Goal: Task Accomplishment & Management: Use online tool/utility

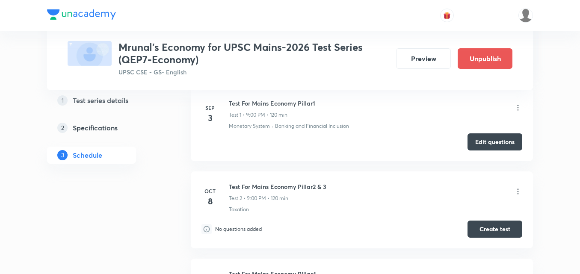
click at [280, 50] on h3 "Mrunal’s Economy for UPSC Mains-2026 Test Series (QEP7-Economy)" at bounding box center [253, 53] width 271 height 25
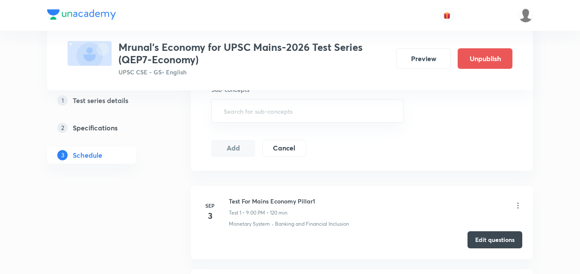
scroll to position [385, 0]
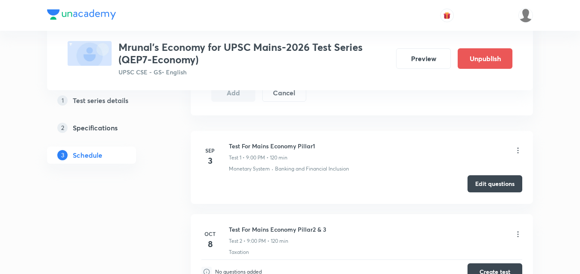
click at [503, 185] on button "Edit questions" at bounding box center [494, 183] width 55 height 17
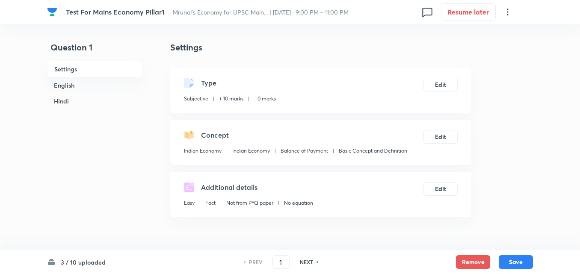
click at [64, 85] on h6 "English" at bounding box center [95, 85] width 96 height 16
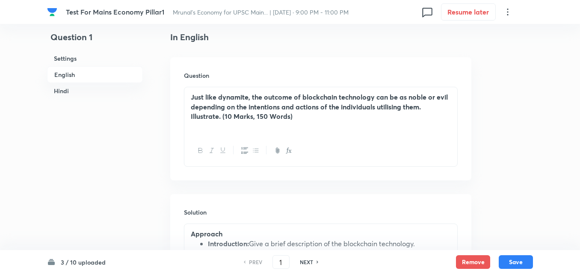
click at [74, 88] on h6 "Hindi" at bounding box center [95, 91] width 96 height 16
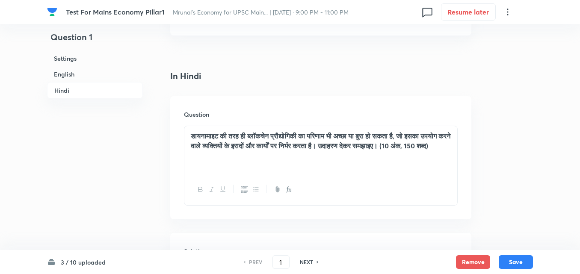
scroll to position [1219, 0]
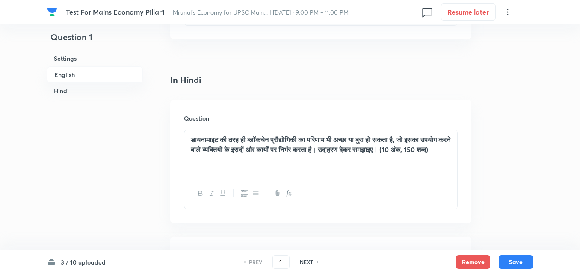
click at [246, 150] on strong "डायनामाइट की तरह ही ब्लॉकचेन प्रौद्योगिकी का परिणाम भी अच्छा या बुरा हो सकता है…" at bounding box center [320, 144] width 259 height 19
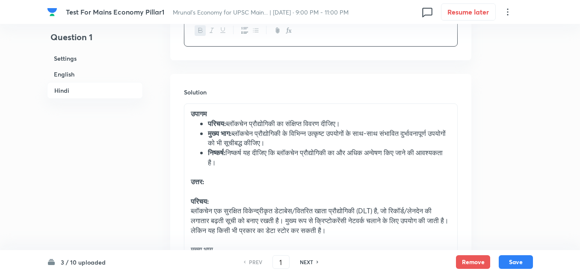
scroll to position [1390, 0]
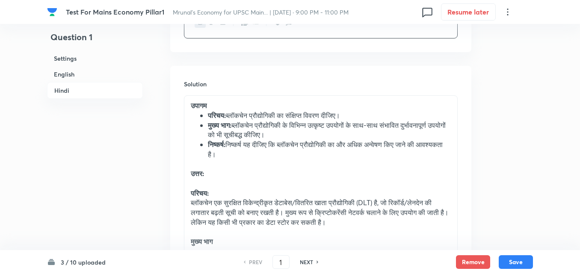
click at [270, 169] on p "उत्तर:" at bounding box center [321, 174] width 260 height 10
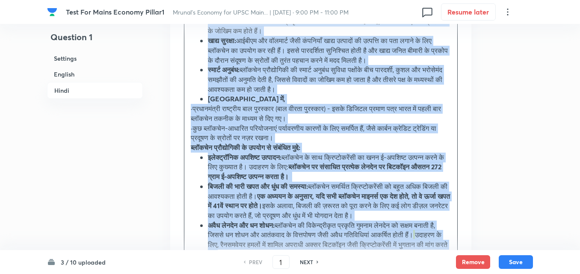
scroll to position [1774, 0]
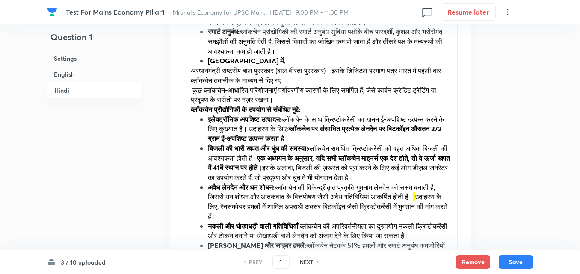
click at [185, 90] on div "उपागम परिचय: ब्लॉकचेन प्रौद्योगिकी का संक्षिप्त विवरण दीजिए। मुख्य भाग: ब्लॉकचे…" at bounding box center [320, 41] width 273 height 661
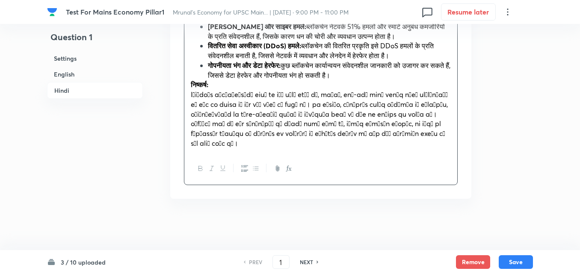
scroll to position [2031, 0]
click at [239, 161] on div at bounding box center [320, 168] width 273 height 31
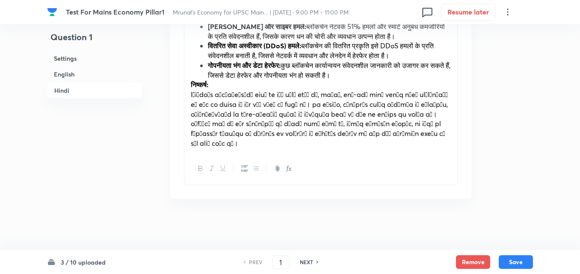
click at [245, 172] on icon "button" at bounding box center [244, 168] width 7 height 7
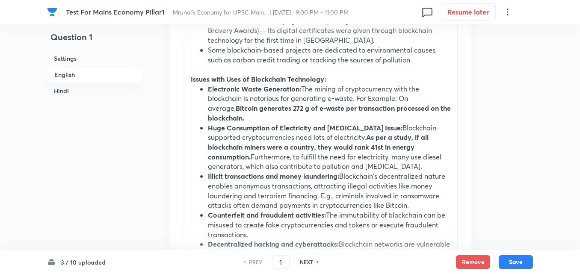
scroll to position [760, 0]
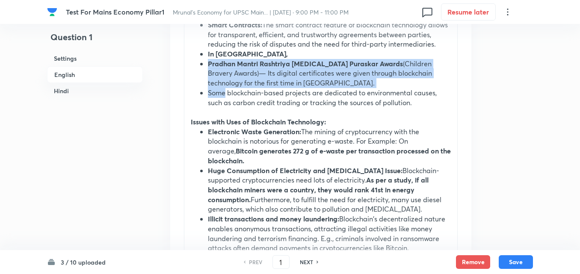
drag, startPoint x: 208, startPoint y: 63, endPoint x: 224, endPoint y: 94, distance: 35.2
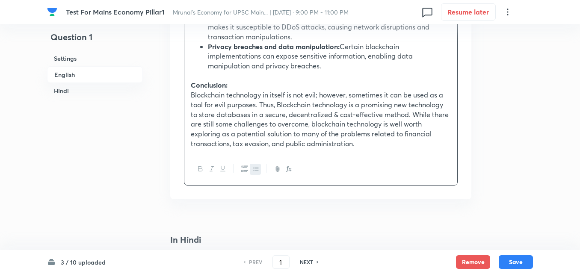
scroll to position [1059, 0]
click at [239, 163] on div at bounding box center [320, 168] width 273 height 31
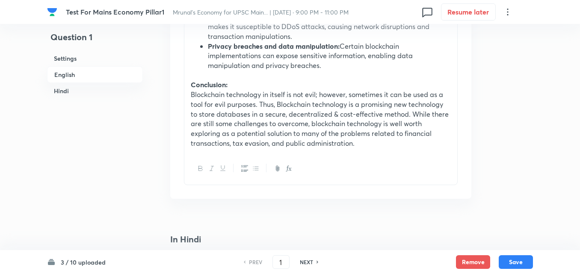
click at [245, 173] on button "button" at bounding box center [244, 168] width 11 height 11
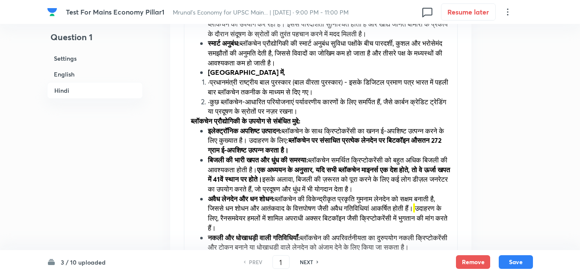
scroll to position [1814, 0]
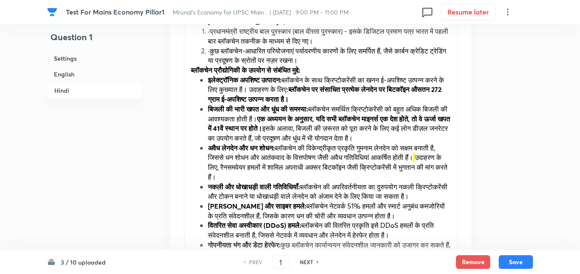
click at [186, 88] on div "उपागम परिचय: ब्लॉकचेन प्रौद्योगिकी का संक्षिप्त विवरण दीजिए। मुख्य भाग: ब्लॉकचे…" at bounding box center [320, 2] width 273 height 661
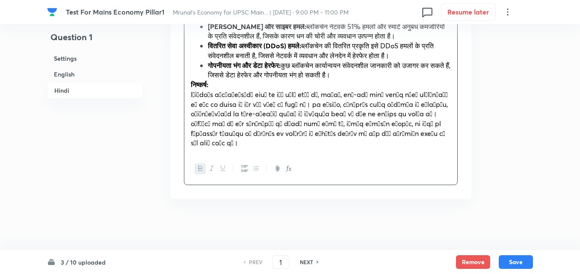
scroll to position [2028, 0]
click at [191, 89] on strong "निष्कर्ष:" at bounding box center [200, 84] width 18 height 9
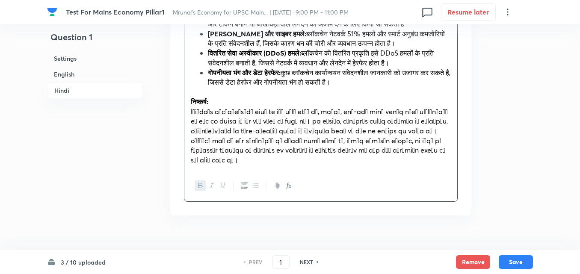
scroll to position [1942, 0]
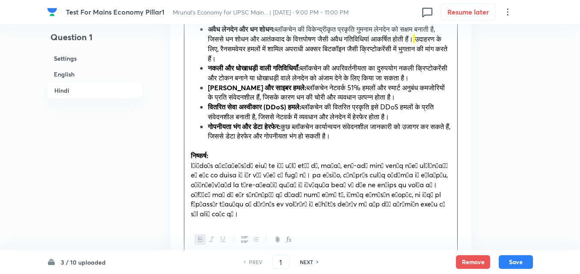
drag, startPoint x: 73, startPoint y: 97, endPoint x: 90, endPoint y: 105, distance: 18.4
click at [74, 97] on h6 "Hindi" at bounding box center [95, 90] width 96 height 17
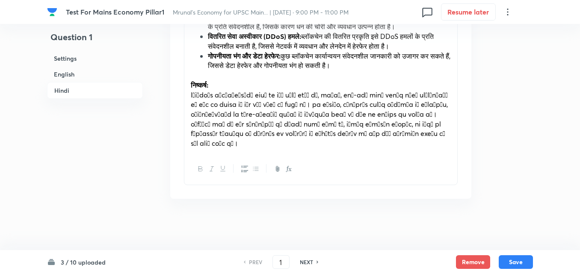
scroll to position [2051, 0]
click at [510, 258] on button "Save" at bounding box center [515, 261] width 34 height 14
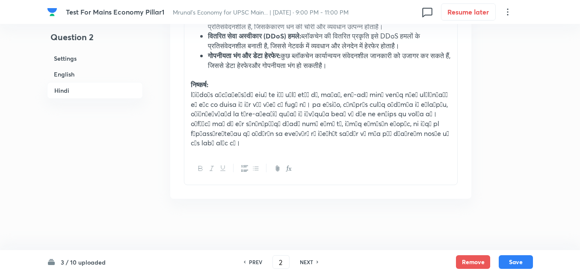
click at [86, 71] on h6 "English" at bounding box center [95, 74] width 96 height 16
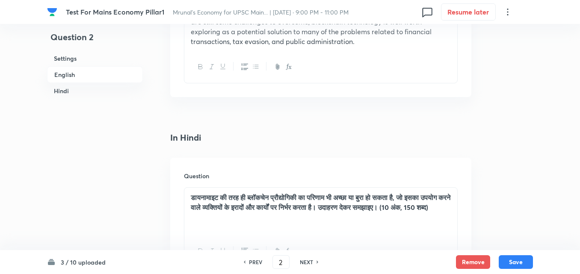
scroll to position [1247, 0]
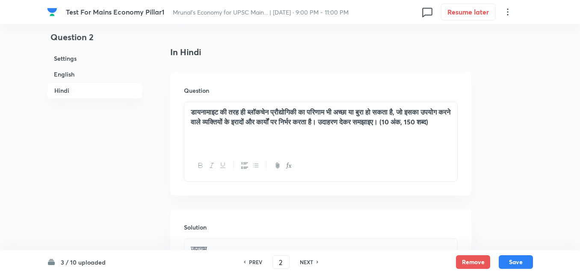
click at [293, 109] on strong "डायनामाइट की तरह ही ब्लॉकचेन प्रौद्योगिकी का परिणाम भी अच्छा या बुरा हो सकता है…" at bounding box center [320, 116] width 259 height 19
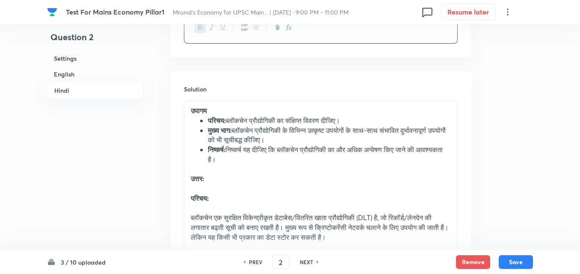
scroll to position [1418, 0]
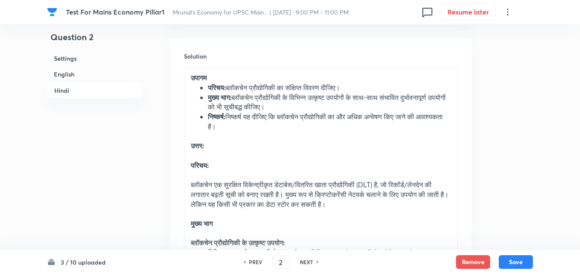
click at [263, 137] on p at bounding box center [321, 137] width 260 height 10
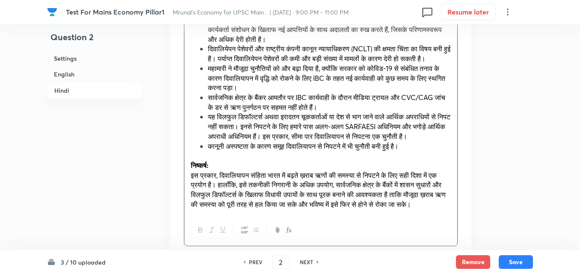
scroll to position [1818, 0]
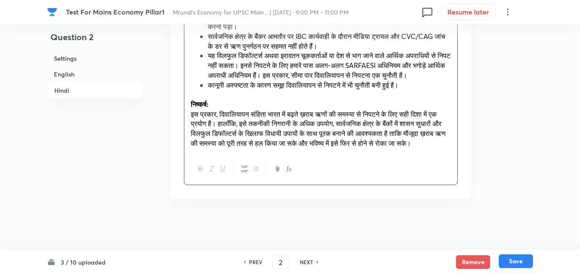
click at [518, 262] on button "Save" at bounding box center [515, 261] width 34 height 14
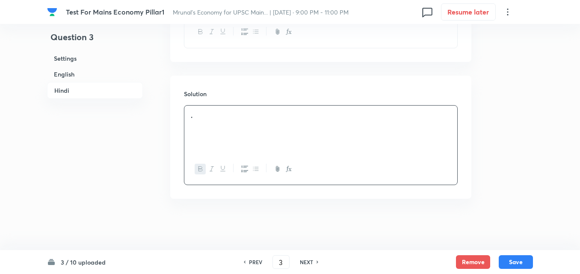
scroll to position [1118, 0]
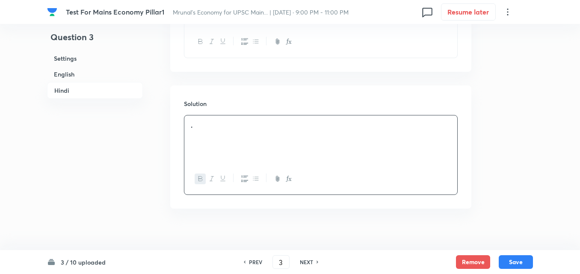
click at [251, 262] on h6 "PREV" at bounding box center [255, 262] width 13 height 8
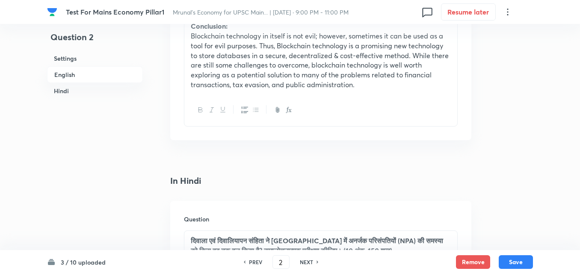
drag, startPoint x: 84, startPoint y: 94, endPoint x: 103, endPoint y: 99, distance: 20.1
click at [84, 94] on h6 "Hindi" at bounding box center [95, 91] width 96 height 16
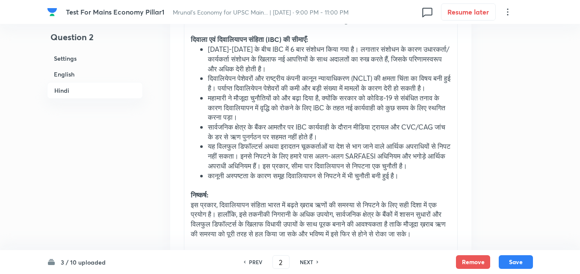
scroll to position [1818, 0]
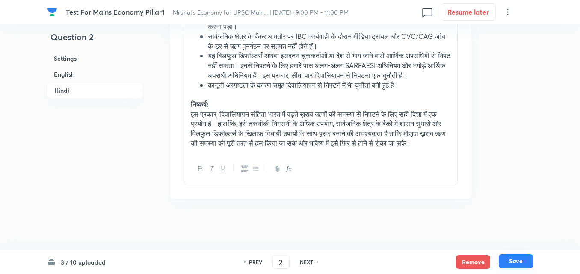
click at [528, 262] on button "Save" at bounding box center [515, 261] width 34 height 14
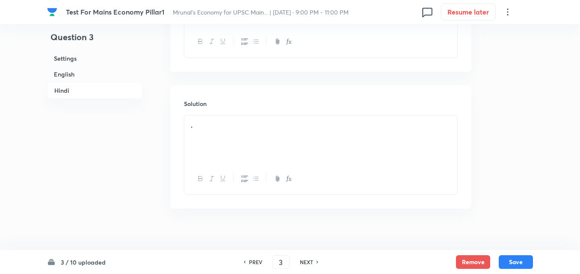
click at [103, 78] on h6 "English" at bounding box center [95, 74] width 96 height 16
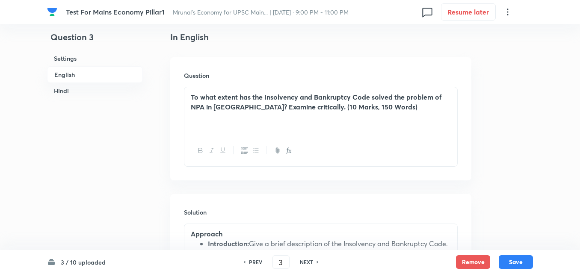
click at [91, 78] on h6 "English" at bounding box center [95, 74] width 96 height 17
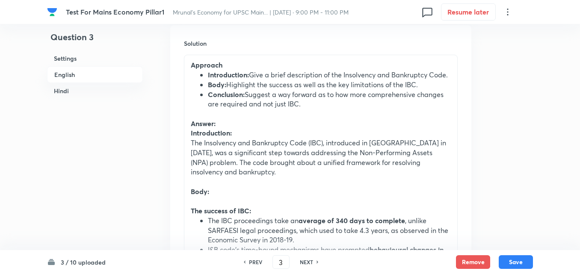
scroll to position [392, 0]
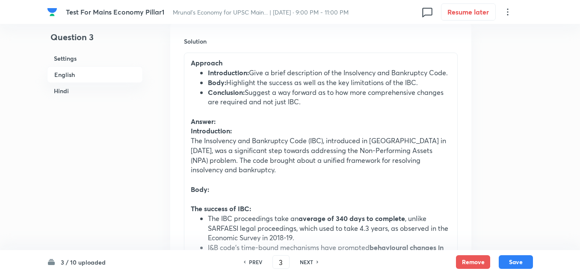
click at [81, 80] on h6 "English" at bounding box center [95, 74] width 96 height 17
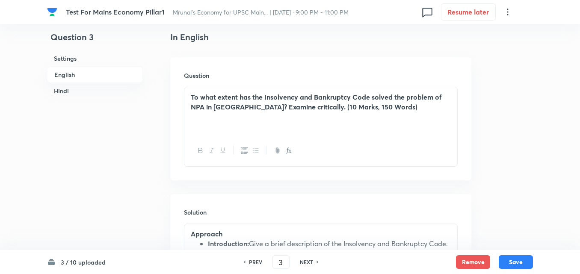
click at [250, 256] on div "PREV 3 ​ NEXT" at bounding box center [281, 262] width 110 height 14
click at [254, 262] on h6 "PREV" at bounding box center [255, 262] width 13 height 8
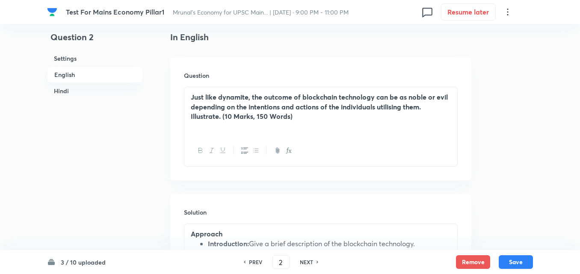
click at [307, 264] on h6 "NEXT" at bounding box center [306, 262] width 13 height 8
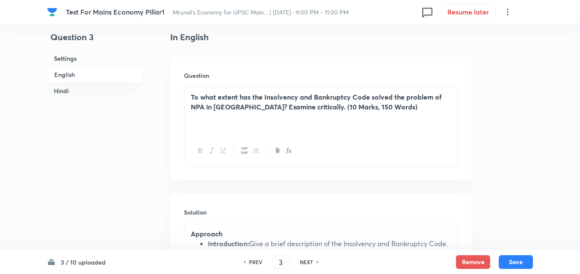
click at [307, 263] on h6 "NEXT" at bounding box center [306, 262] width 13 height 8
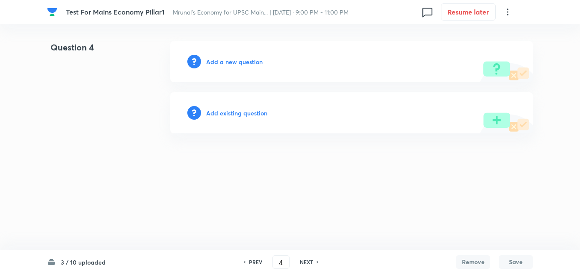
scroll to position [0, 0]
click at [259, 259] on h6 "PREV" at bounding box center [257, 262] width 13 height 8
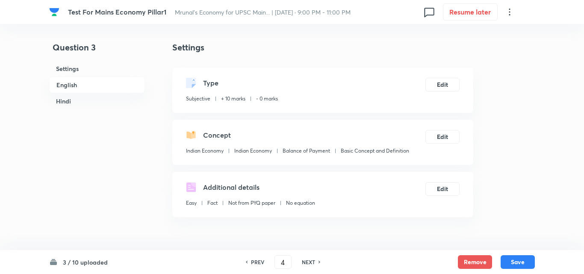
type input "3"
click at [69, 93] on h6 "English" at bounding box center [95, 85] width 96 height 17
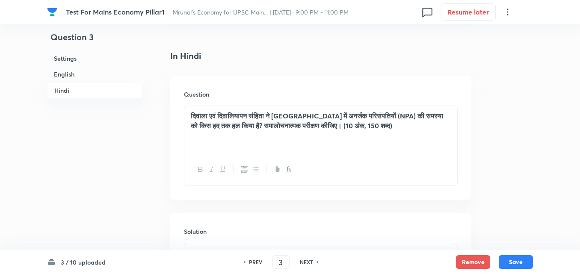
scroll to position [1118, 0]
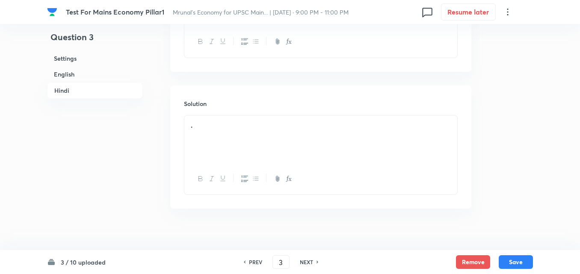
click at [80, 68] on h6 "English" at bounding box center [95, 74] width 96 height 16
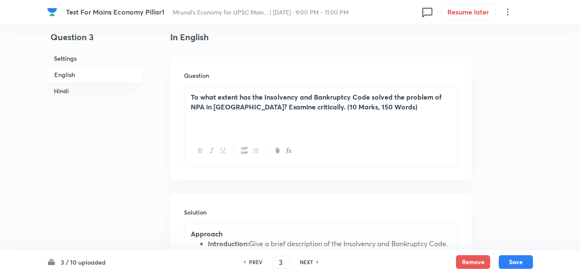
click at [81, 86] on h6 "Hindi" at bounding box center [95, 91] width 96 height 16
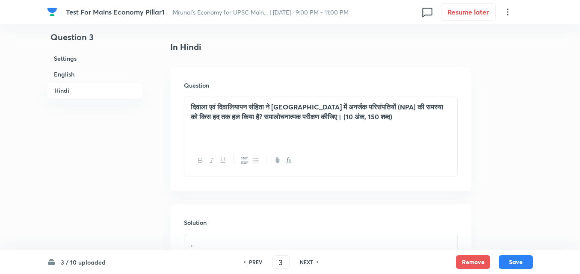
click at [79, 76] on h6 "English" at bounding box center [95, 74] width 96 height 16
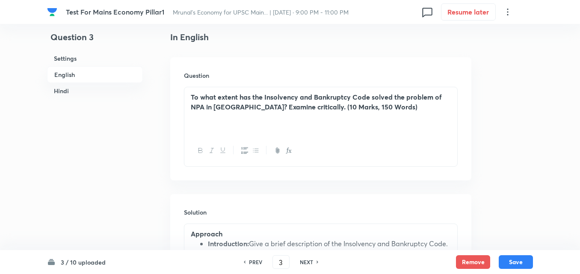
click at [79, 73] on h6 "English" at bounding box center [95, 74] width 96 height 17
click at [273, 99] on strong "To what extent has the Insolvency and Bankruptcy Code solved the problem of NPA…" at bounding box center [316, 101] width 251 height 19
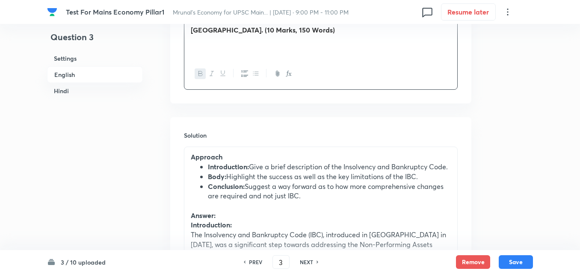
scroll to position [306, 0]
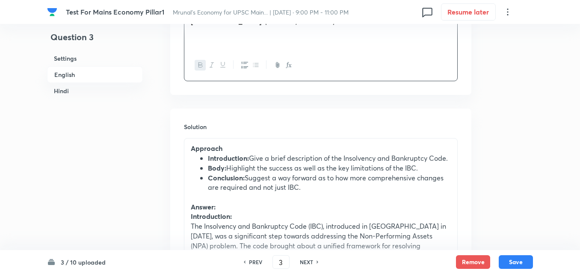
click at [234, 148] on p "Approach" at bounding box center [321, 149] width 260 height 10
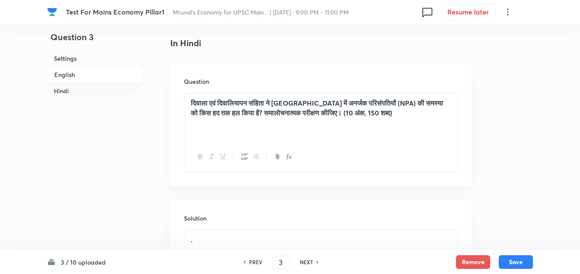
scroll to position [986, 0]
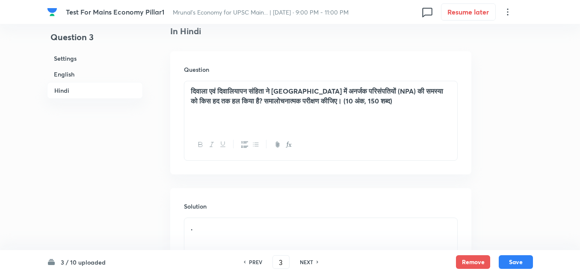
click at [276, 121] on div "दिवाला एवं दिवालियापन संहिता ने भारत में अनर्जक परिसंपतियों (NPA) की समस्या को …" at bounding box center [320, 105] width 273 height 48
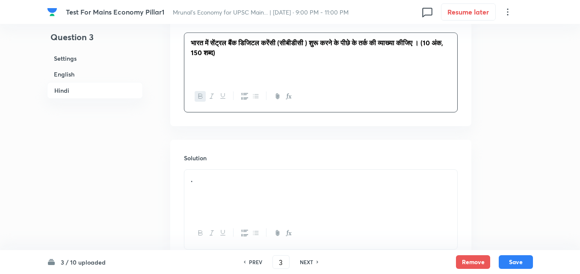
scroll to position [1108, 0]
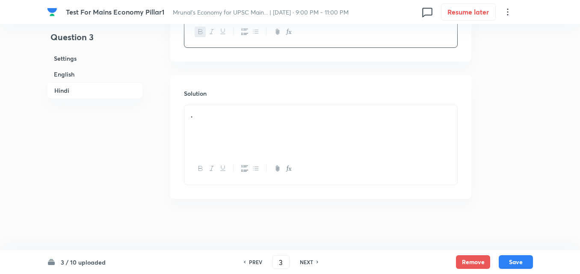
click at [245, 141] on div "." at bounding box center [320, 129] width 273 height 48
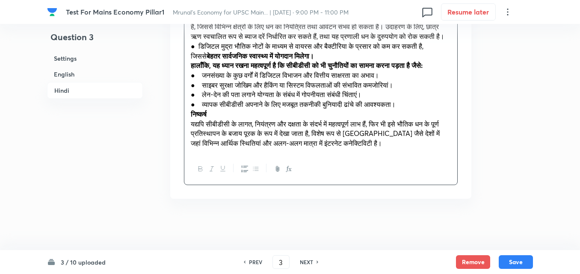
scroll to position [1479, 0]
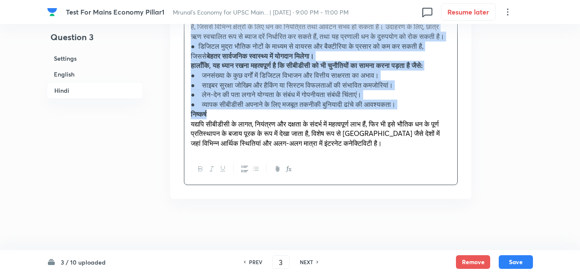
click at [260, 111] on p "निष्कर्ष" at bounding box center [321, 114] width 260 height 10
click at [296, 106] on span "● व्यापक सीबीडीसी अपनाने के लिए मजबूत तकनीकी बुनियादी ढांचे की आवश्यकता।" at bounding box center [293, 104] width 205 height 9
click at [253, 172] on icon "button" at bounding box center [255, 168] width 7 height 7
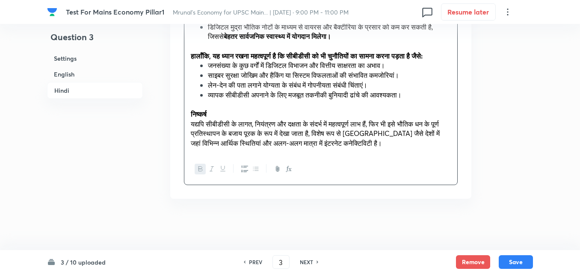
scroll to position [1475, 0]
click at [516, 260] on button "Save" at bounding box center [515, 261] width 34 height 14
type input "4"
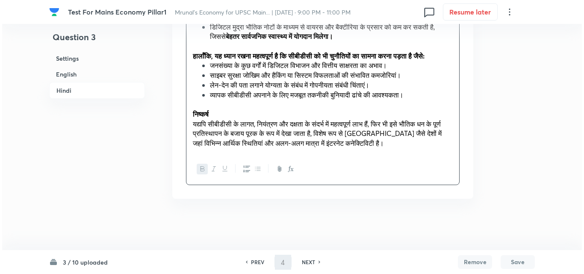
scroll to position [0, 0]
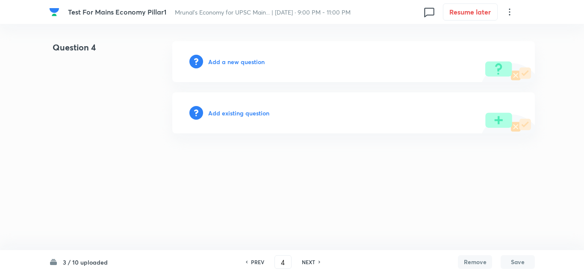
click at [244, 60] on h6 "Add a new question" at bounding box center [236, 61] width 56 height 9
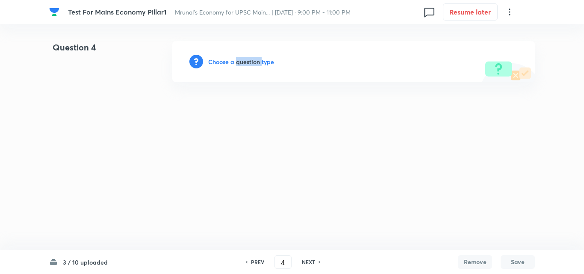
click at [244, 60] on h6 "Choose a question type" at bounding box center [241, 61] width 66 height 9
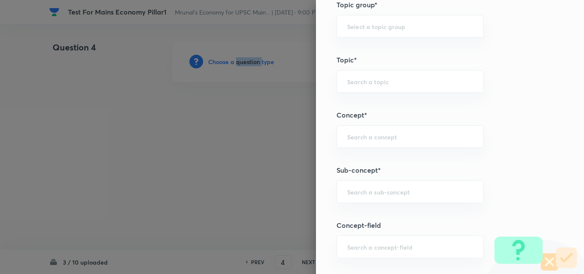
scroll to position [385, 0]
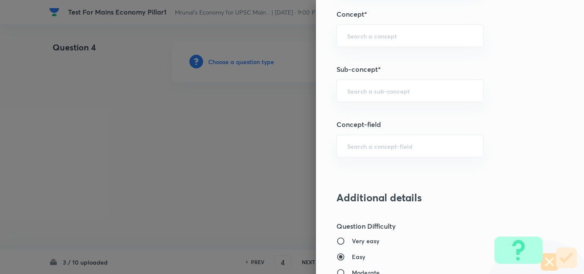
click at [399, 75] on div "Question settings Does this question have a passage?* Yes No Positive mark 10 ​…" at bounding box center [450, 137] width 268 height 274
click at [394, 89] on input "text" at bounding box center [410, 91] width 126 height 8
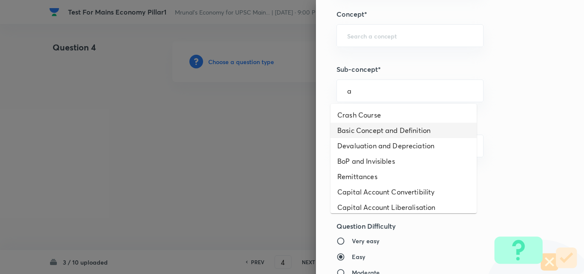
click at [385, 132] on li "Basic Concept and Definition" at bounding box center [403, 130] width 146 height 15
type input "Basic Concept and Definition"
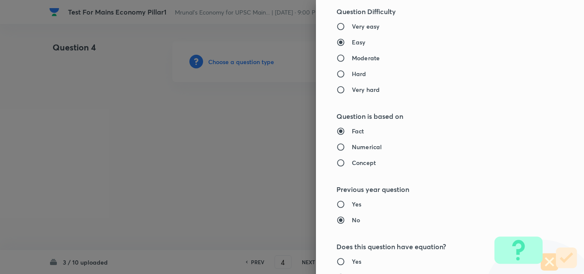
type input "Indian Economy"
type input "Balance of Payment"
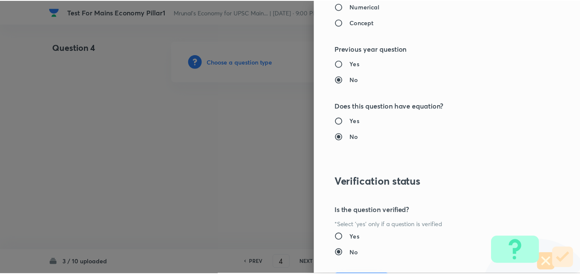
scroll to position [788, 0]
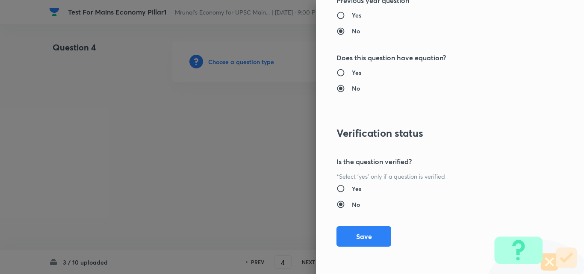
click at [370, 240] on button "Save" at bounding box center [363, 236] width 55 height 21
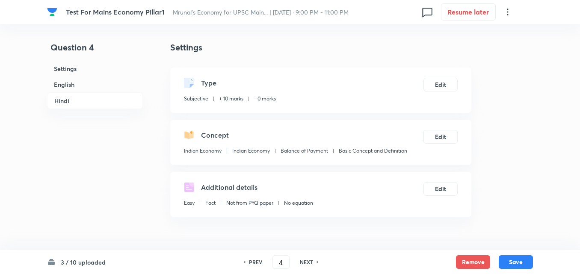
click at [67, 84] on h6 "English" at bounding box center [95, 85] width 96 height 16
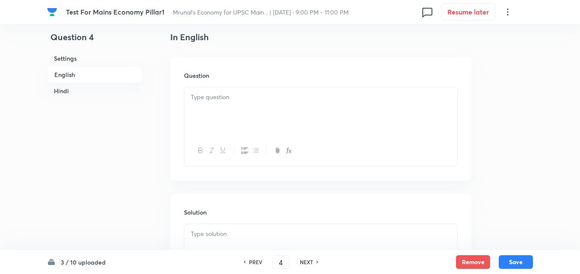
click at [259, 132] on div at bounding box center [320, 111] width 273 height 48
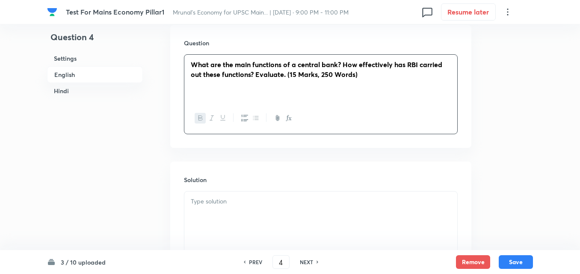
scroll to position [306, 0]
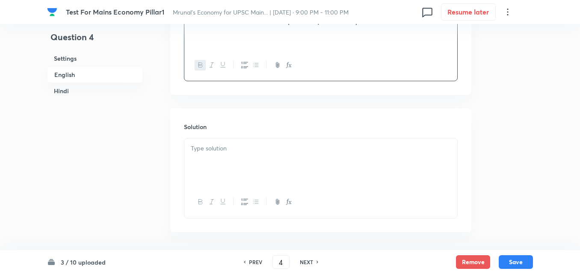
click at [251, 149] on p at bounding box center [321, 149] width 260 height 10
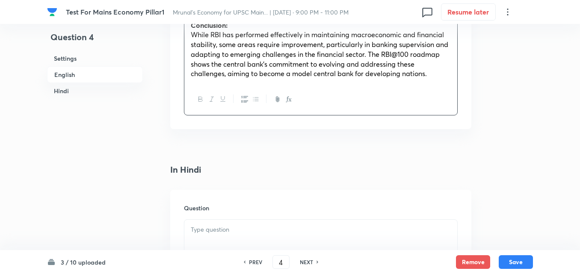
scroll to position [1289, 0]
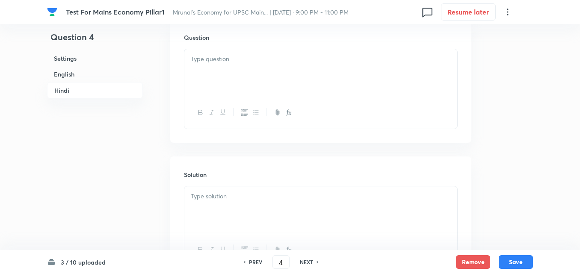
click at [232, 64] on p at bounding box center [321, 59] width 260 height 10
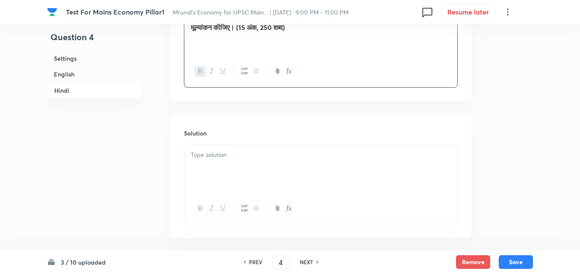
scroll to position [1370, 0]
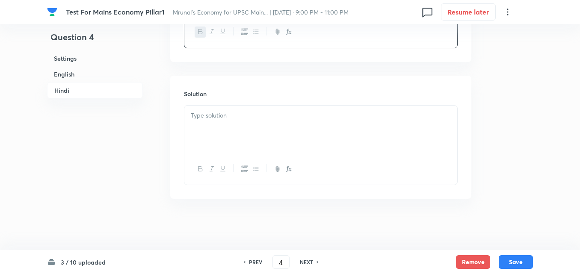
click at [242, 118] on p at bounding box center [321, 116] width 260 height 10
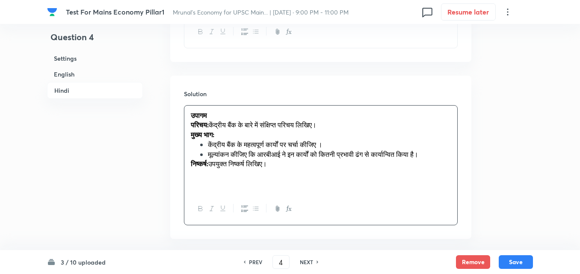
paste div
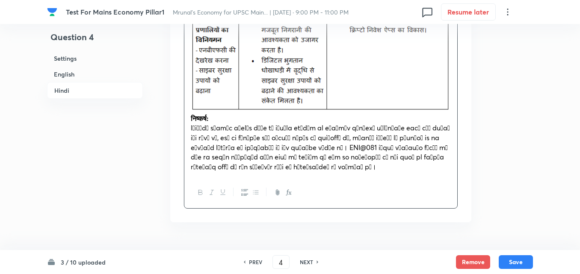
scroll to position [2315, 0]
click at [525, 262] on button "Save" at bounding box center [515, 261] width 34 height 14
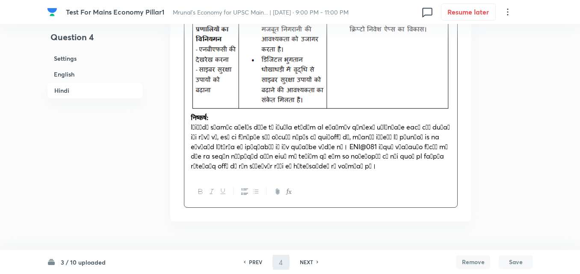
type input "5"
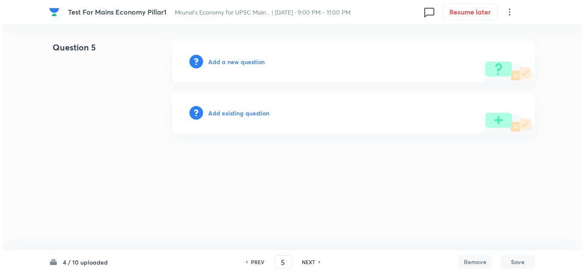
scroll to position [0, 0]
click at [262, 62] on h6 "Add a new question" at bounding box center [236, 61] width 56 height 9
click at [262, 62] on h6 "Choose a question type" at bounding box center [241, 61] width 66 height 9
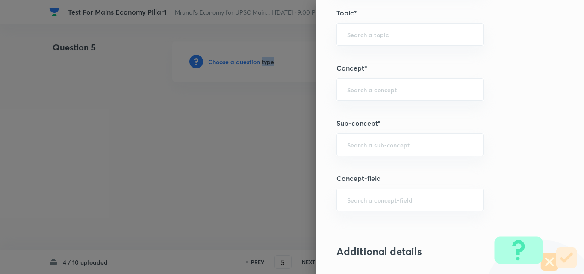
scroll to position [385, 0]
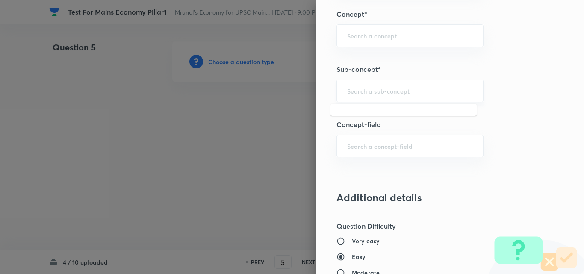
click at [404, 91] on input "text" at bounding box center [410, 91] width 126 height 8
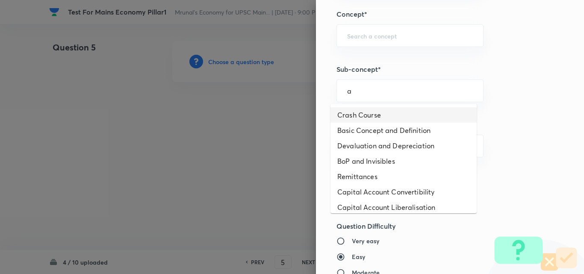
click at [390, 113] on li "Crash Course" at bounding box center [403, 114] width 146 height 15
type input "Crash Course"
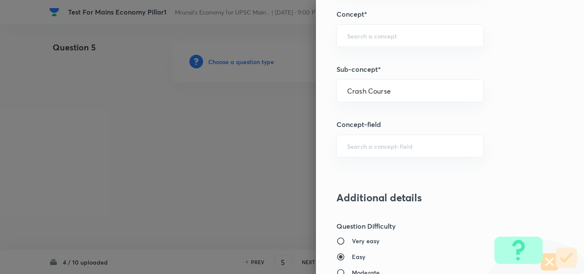
type input "Indian Economy"
type input "Crash Course"
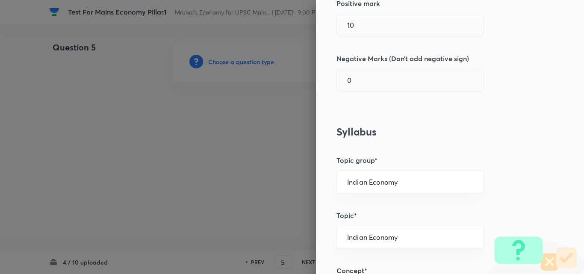
scroll to position [256, 0]
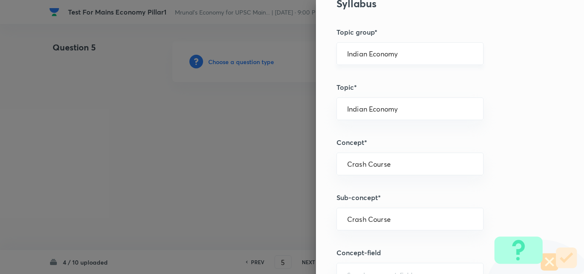
click at [418, 42] on div "Indian Economy ​" at bounding box center [409, 53] width 147 height 23
click at [423, 58] on input "Indian Economy" at bounding box center [410, 54] width 126 height 8
click at [398, 79] on li "Indian Economy" at bounding box center [403, 77] width 146 height 15
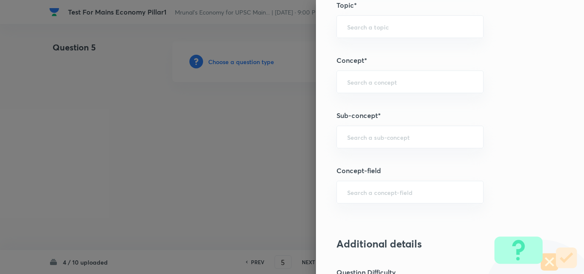
scroll to position [427, 0]
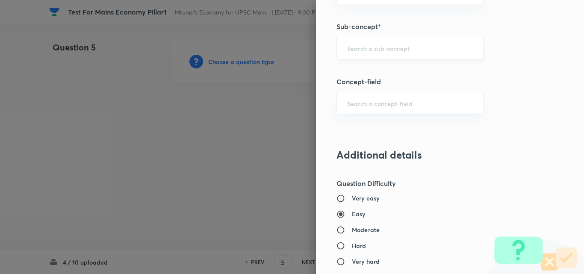
click at [406, 38] on div "​" at bounding box center [409, 48] width 147 height 23
click at [407, 53] on div "​" at bounding box center [409, 48] width 147 height 23
click at [413, 51] on input "text" at bounding box center [410, 48] width 126 height 8
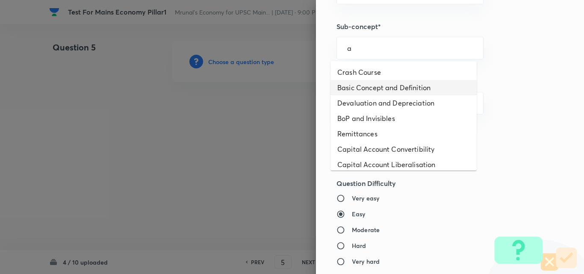
drag, startPoint x: 395, startPoint y: 89, endPoint x: 380, endPoint y: 143, distance: 56.3
click at [395, 89] on li "Basic Concept and Definition" at bounding box center [403, 87] width 146 height 15
type input "Basic Concept and Definition"
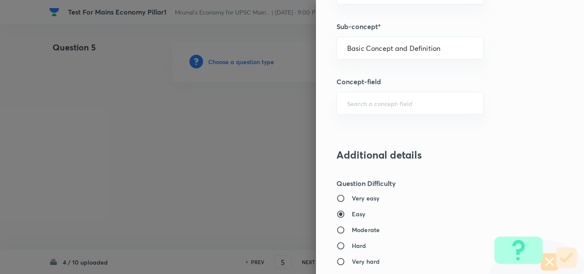
type input "Indian Economy"
type input "Balance of Payment"
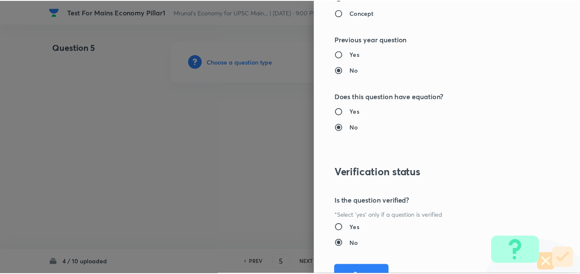
scroll to position [788, 0]
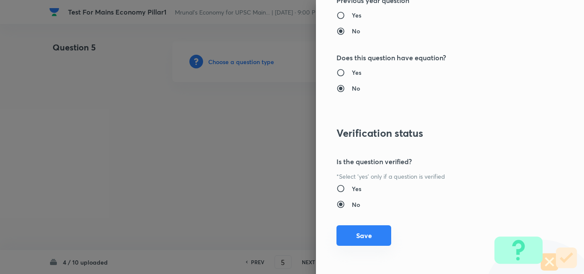
click at [367, 240] on button "Save" at bounding box center [363, 235] width 55 height 21
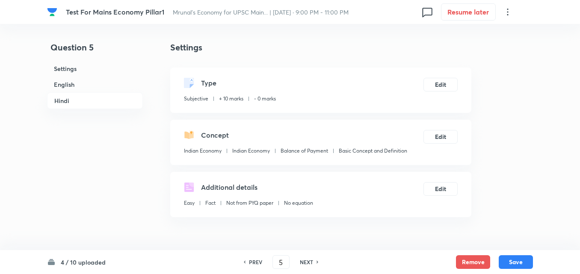
click at [80, 88] on h6 "English" at bounding box center [95, 85] width 96 height 16
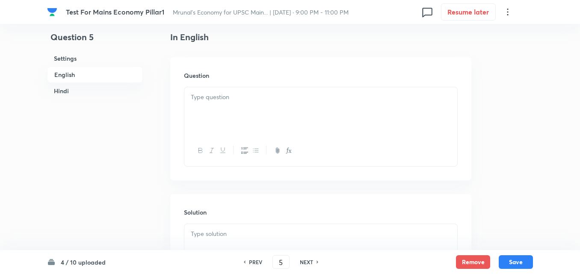
click at [267, 95] on p at bounding box center [321, 97] width 260 height 10
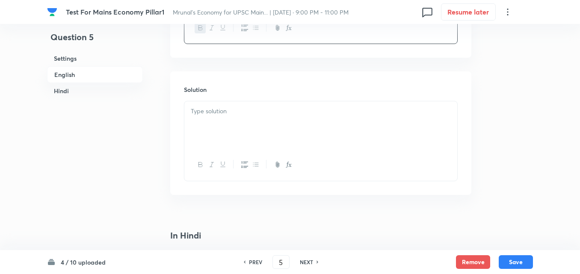
scroll to position [349, 0]
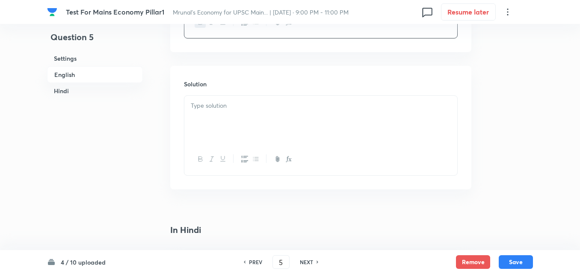
click at [241, 124] on div at bounding box center [320, 120] width 273 height 48
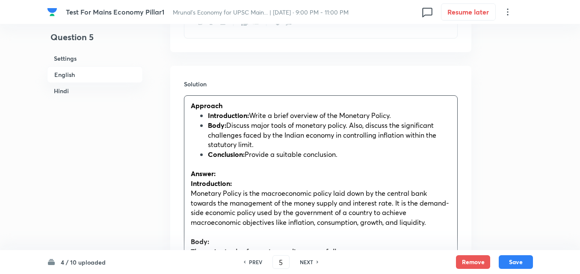
click at [239, 174] on p "Answer:" at bounding box center [321, 174] width 260 height 10
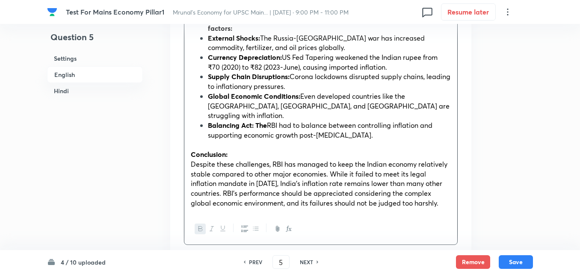
scroll to position [776, 0]
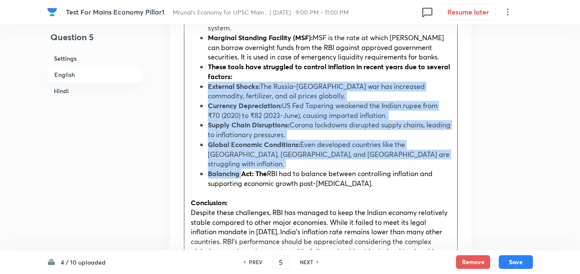
drag, startPoint x: 206, startPoint y: 83, endPoint x: 242, endPoint y: 164, distance: 88.8
click at [242, 164] on ul "Repo Rate: The repo rate is the rate at which the Reserve Bank of India (RBI) l…" at bounding box center [321, 18] width 260 height 340
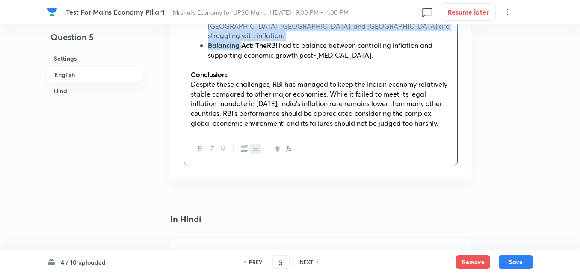
click at [241, 144] on button "button" at bounding box center [244, 149] width 11 height 11
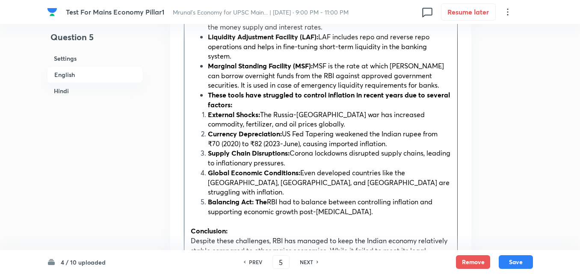
scroll to position [730, 0]
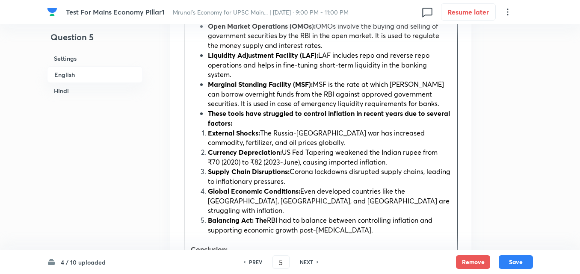
click at [318, 122] on li "These tools have struggled to control inflation in recent years due to several …" at bounding box center [329, 118] width 243 height 19
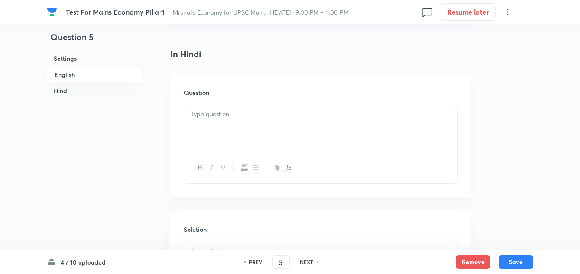
scroll to position [1072, 0]
click at [245, 136] on div at bounding box center [320, 126] width 273 height 48
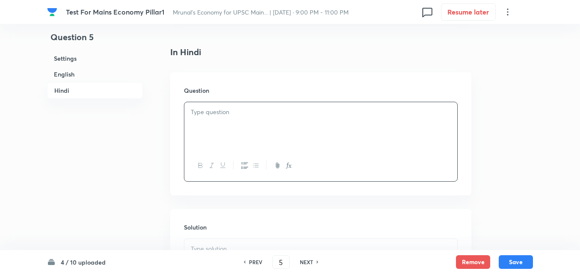
click at [265, 102] on div at bounding box center [320, 126] width 273 height 48
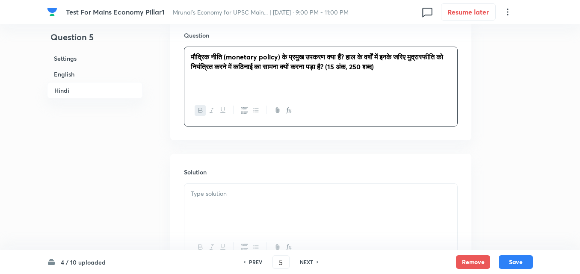
scroll to position [1196, 0]
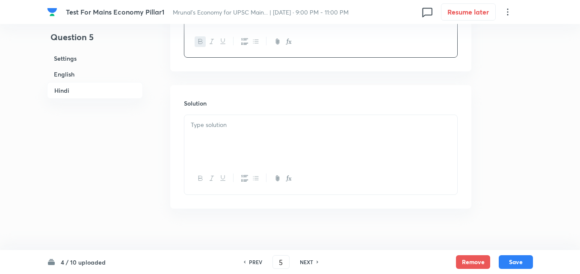
click at [253, 115] on div at bounding box center [320, 139] width 273 height 48
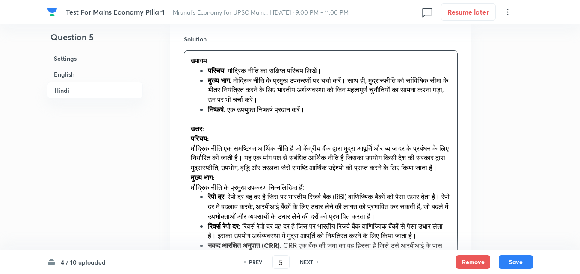
scroll to position [1324, 0]
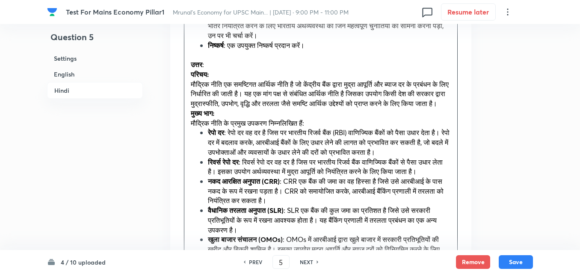
click at [182, 59] on div "Solution उपागम परिचय : मौद्रिक नीति का संक्षिप्त परिचय लिखें। मुख्य भाग : मौद्र…" at bounding box center [320, 238] width 301 height 562
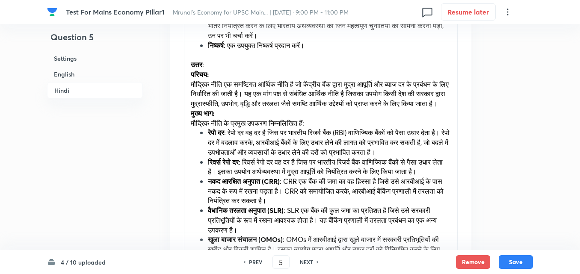
click at [191, 70] on strong "परिचय:" at bounding box center [200, 74] width 18 height 9
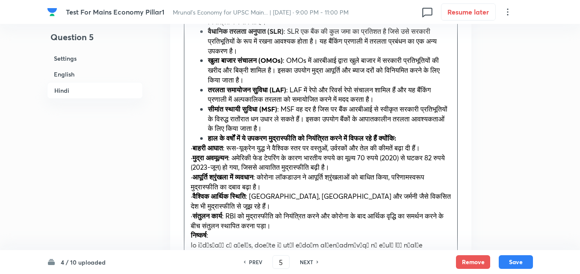
scroll to position [1580, 0]
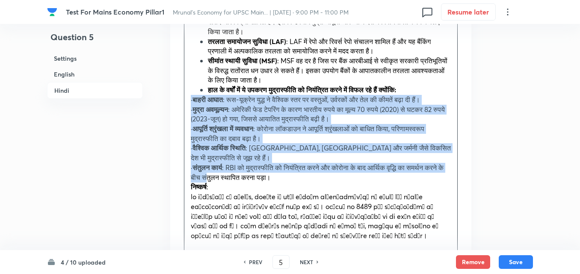
drag, startPoint x: 193, startPoint y: 118, endPoint x: 230, endPoint y: 184, distance: 74.8
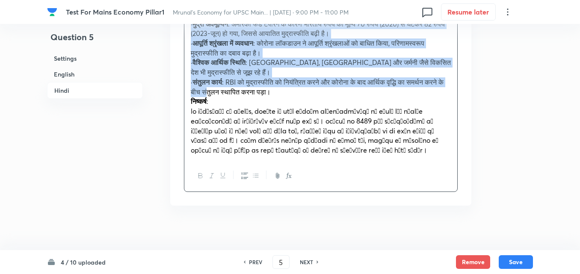
click at [245, 179] on icon "button" at bounding box center [244, 175] width 7 height 7
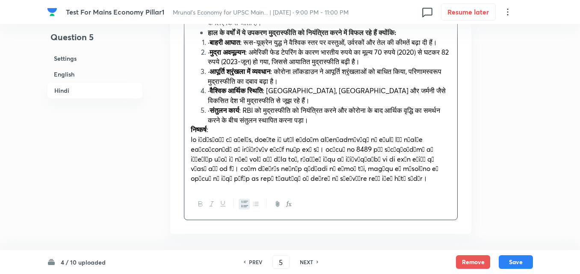
scroll to position [1623, 0]
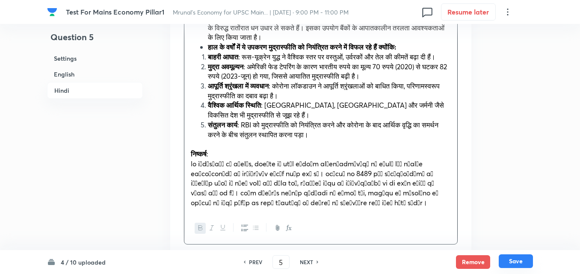
click at [519, 261] on button "Save" at bounding box center [515, 261] width 34 height 14
type input "6"
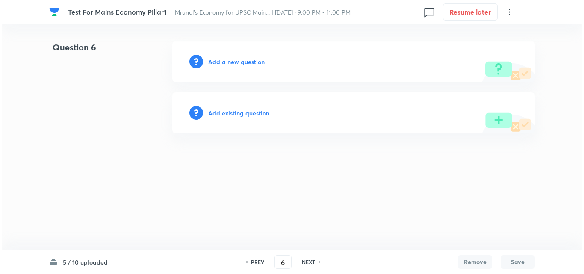
scroll to position [0, 0]
click at [252, 61] on h6 "Add a new question" at bounding box center [236, 61] width 56 height 9
click at [252, 61] on h6 "Choose a question type" at bounding box center [241, 61] width 66 height 9
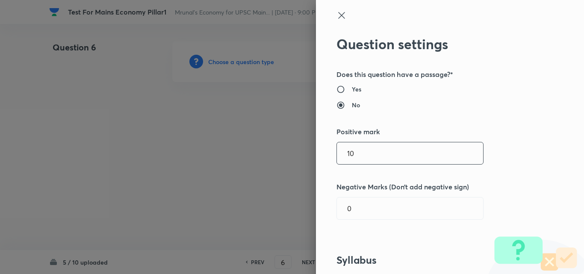
drag, startPoint x: 339, startPoint y: 137, endPoint x: 254, endPoint y: 138, distance: 84.2
click at [262, 127] on div "Question settings Does this question have a passage?* Yes No Positive mark 10 ​…" at bounding box center [292, 137] width 584 height 274
type input "15"
click at [548, 199] on div "Question settings Does this question have a passage?* Yes No Positive mark 15 ​…" at bounding box center [450, 137] width 268 height 274
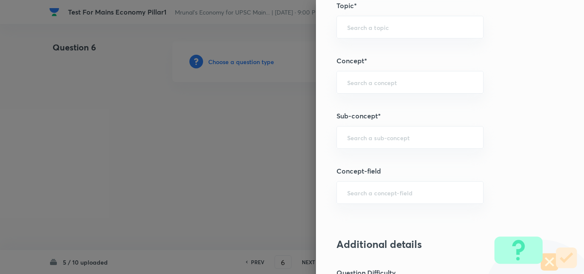
scroll to position [342, 0]
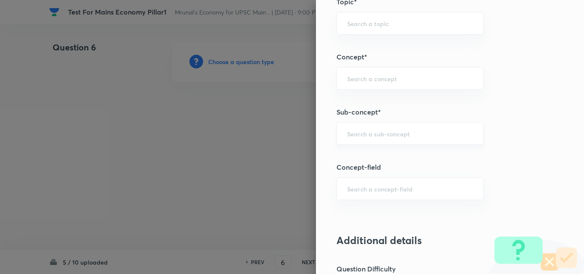
click at [389, 125] on div "​" at bounding box center [409, 133] width 147 height 23
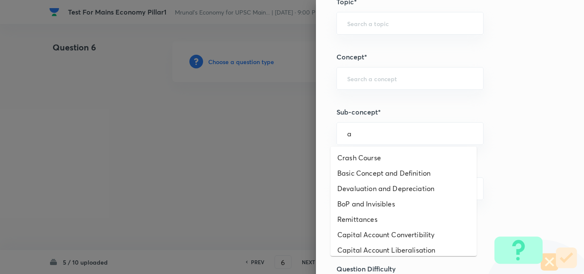
click at [385, 149] on ul "Crash Course Basic Concept and Definition Devaluation and Depreciation BoP and …" at bounding box center [403, 201] width 146 height 109
click at [391, 168] on li "Basic Concept and Definition" at bounding box center [403, 172] width 146 height 15
type input "Basic Concept and Definition"
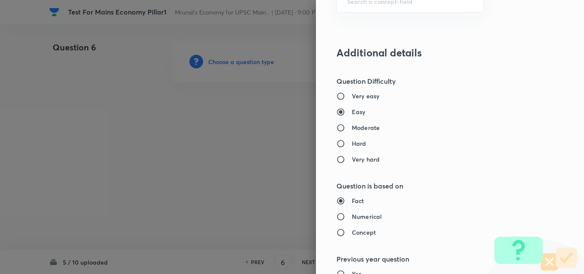
type input "Indian Economy"
type input "Balance of Payment"
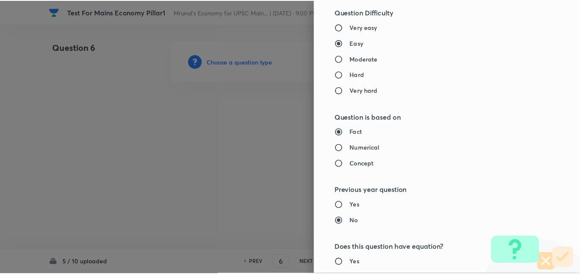
scroll to position [788, 0]
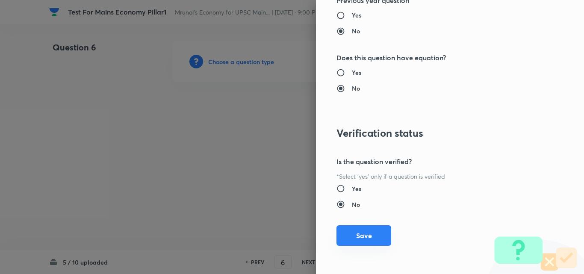
click at [365, 245] on button "Save" at bounding box center [363, 235] width 55 height 21
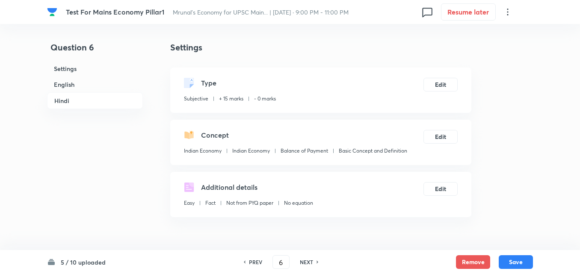
click at [60, 84] on h6 "English" at bounding box center [95, 85] width 96 height 16
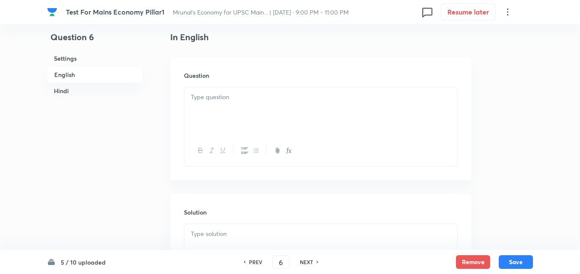
click at [324, 114] on div at bounding box center [320, 111] width 273 height 48
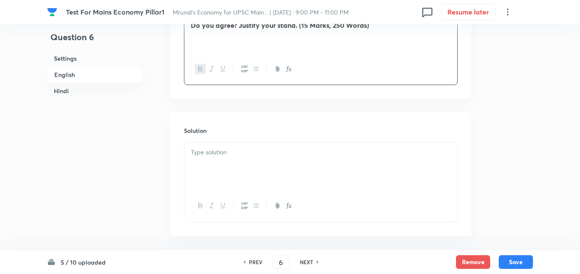
scroll to position [306, 0]
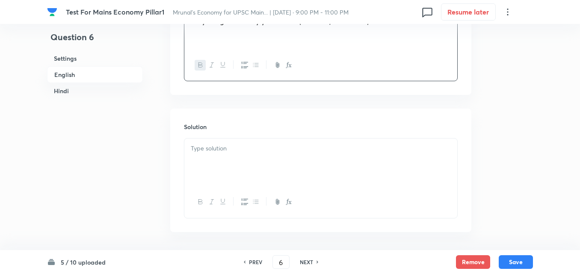
click at [248, 136] on div "Solution" at bounding box center [320, 170] width 301 height 123
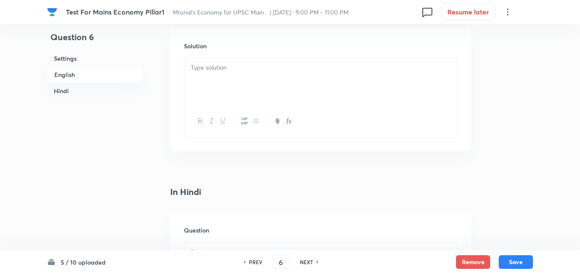
scroll to position [392, 0]
click at [256, 97] on div at bounding box center [320, 77] width 273 height 48
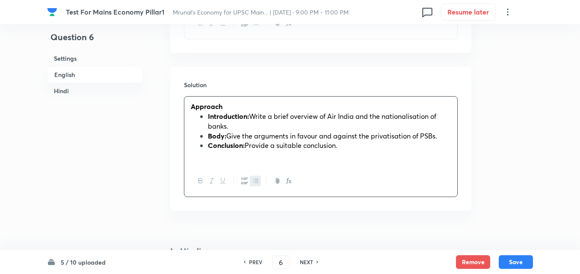
scroll to position [349, 0]
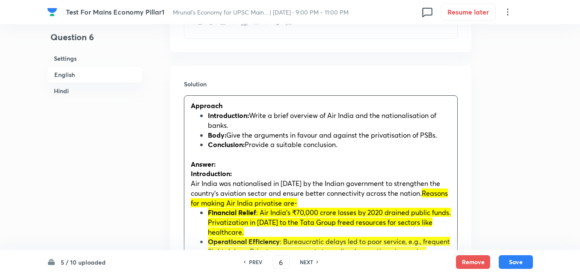
click at [250, 154] on p at bounding box center [321, 155] width 260 height 10
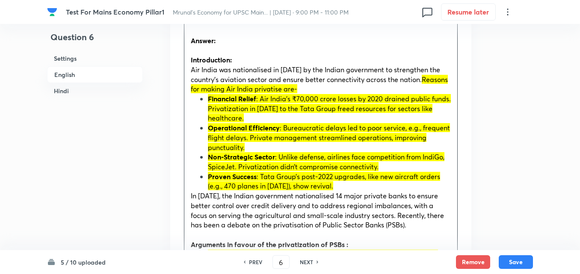
scroll to position [563, 0]
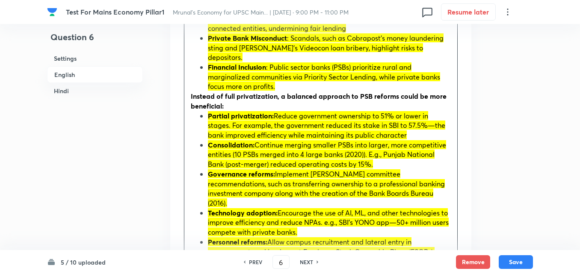
scroll to position [990, 0]
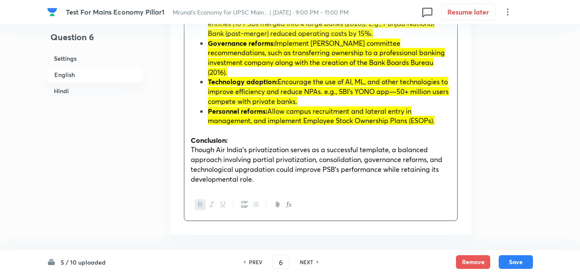
scroll to position [1161, 0]
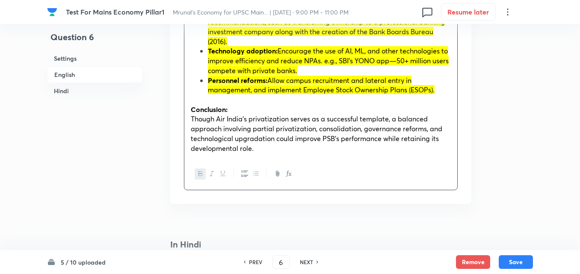
click at [65, 92] on h6 "Hindi" at bounding box center [95, 91] width 96 height 16
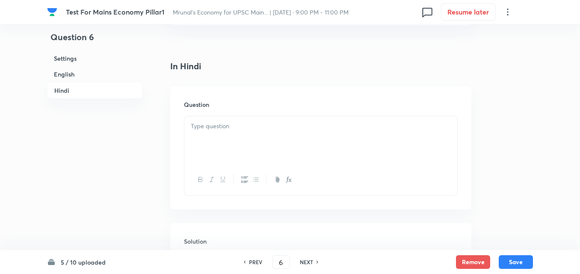
click at [319, 127] on div at bounding box center [320, 140] width 273 height 48
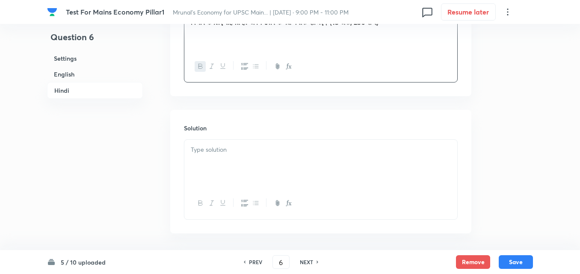
scroll to position [1458, 0]
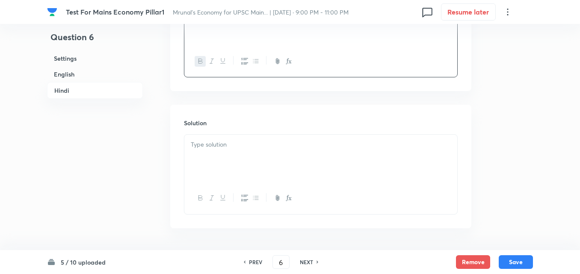
click at [248, 135] on div at bounding box center [320, 159] width 273 height 48
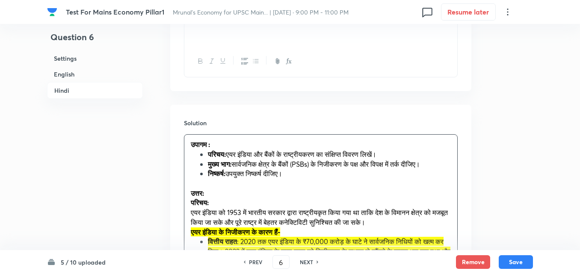
click at [223, 189] on p "उत्तर:" at bounding box center [321, 194] width 260 height 10
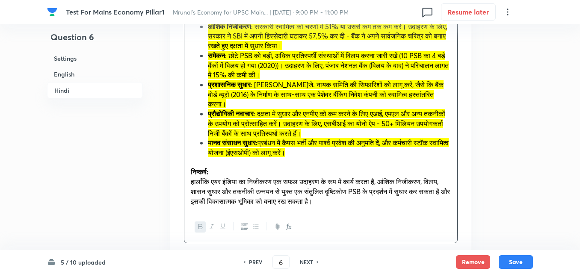
scroll to position [2184, 0]
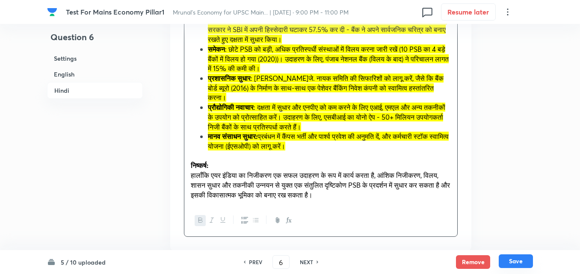
click at [521, 262] on button "Save" at bounding box center [515, 261] width 34 height 14
type input "7"
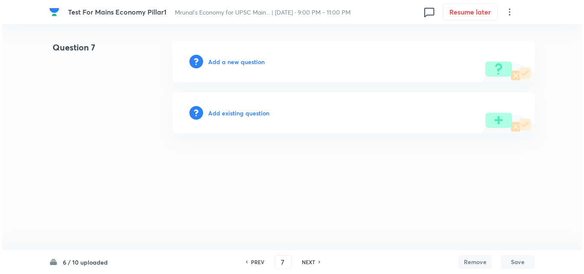
scroll to position [0, 0]
click at [249, 62] on h6 "Add a new question" at bounding box center [236, 61] width 56 height 9
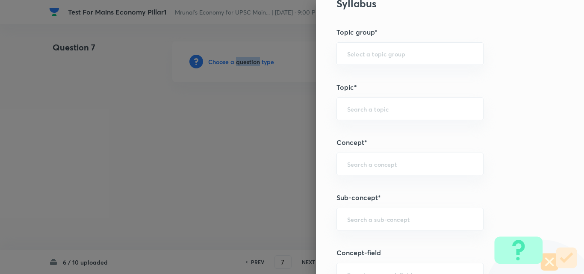
scroll to position [427, 0]
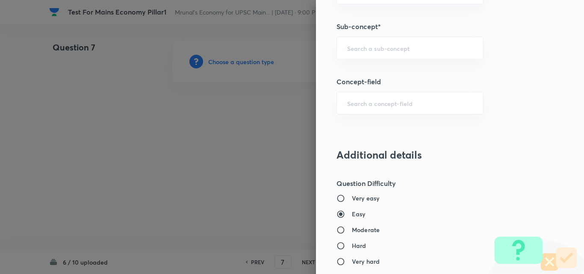
click at [414, 34] on div "Question settings Does this question have a passage?* Yes No Positive mark 15 ​…" at bounding box center [450, 137] width 268 height 274
click at [413, 51] on input "text" at bounding box center [410, 48] width 126 height 8
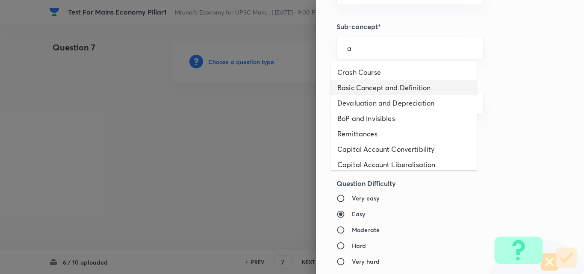
click at [395, 83] on li "Basic Concept and Definition" at bounding box center [403, 87] width 146 height 15
type input "Basic Concept and Definition"
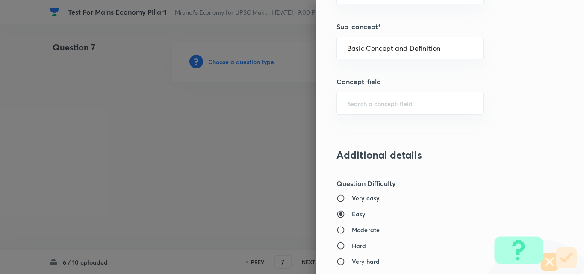
type input "Indian Economy"
type input "Balance of Payment"
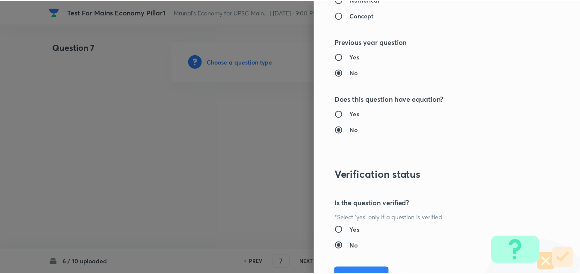
scroll to position [788, 0]
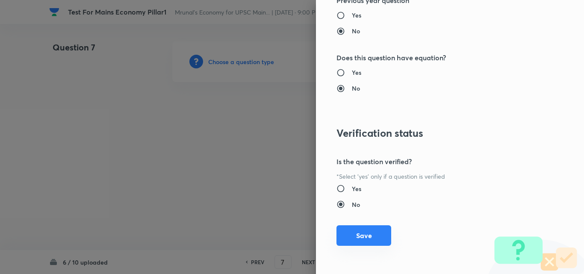
click at [361, 242] on button "Save" at bounding box center [363, 235] width 55 height 21
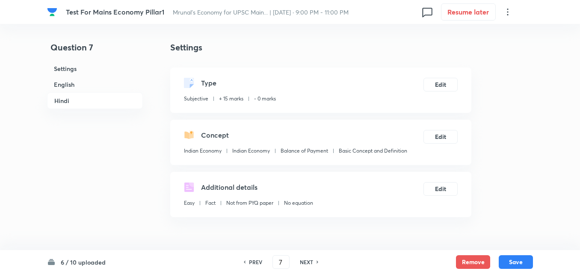
click at [81, 86] on h6 "English" at bounding box center [95, 85] width 96 height 16
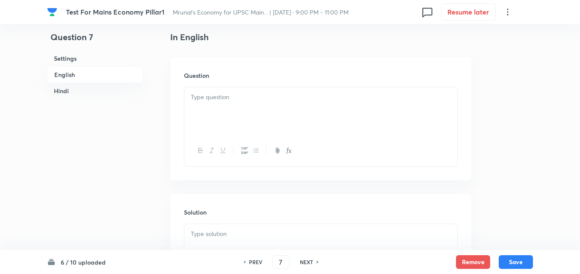
click at [234, 110] on div at bounding box center [320, 111] width 273 height 48
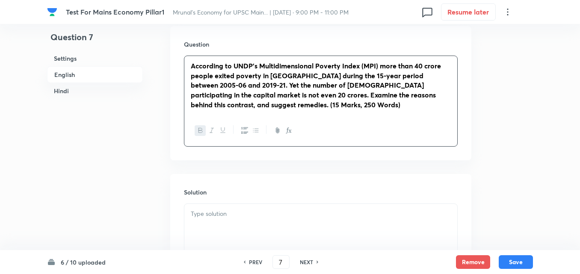
scroll to position [306, 0]
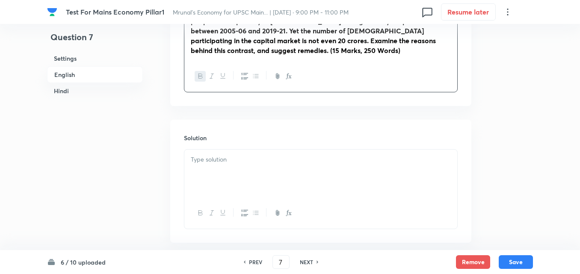
click at [252, 168] on div at bounding box center [320, 174] width 273 height 48
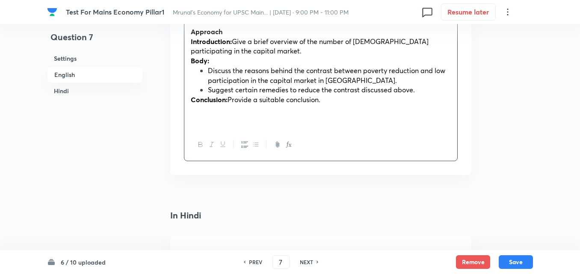
scroll to position [434, 0]
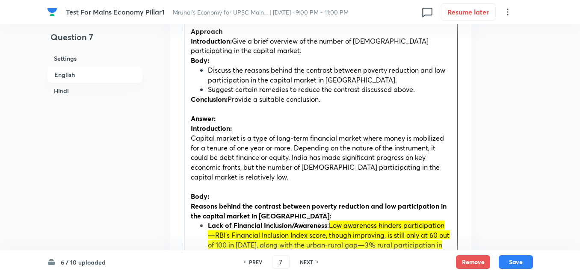
click at [253, 115] on p "Answer:" at bounding box center [321, 119] width 260 height 10
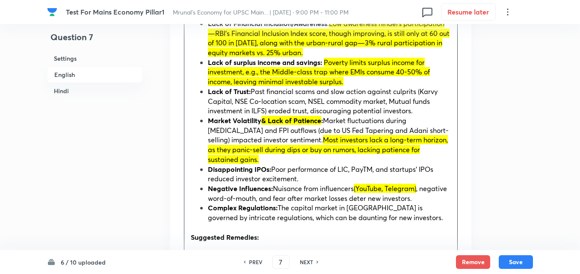
scroll to position [734, 0]
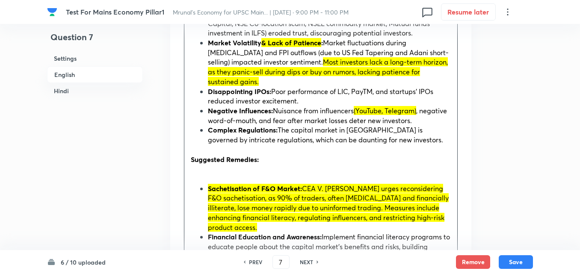
click at [223, 164] on p at bounding box center [321, 169] width 260 height 10
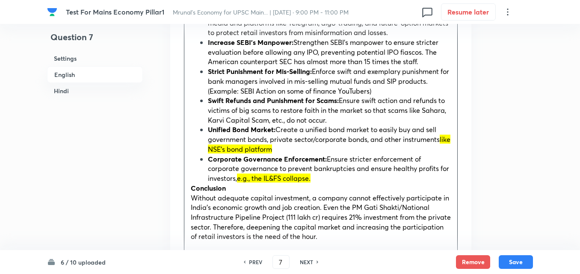
scroll to position [1118, 0]
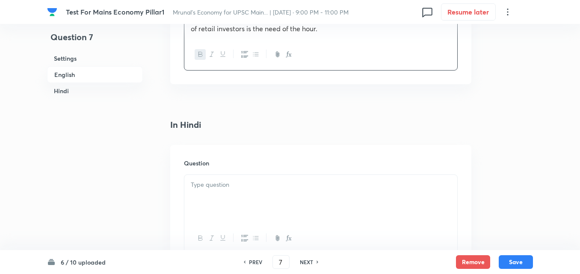
scroll to position [1375, 0]
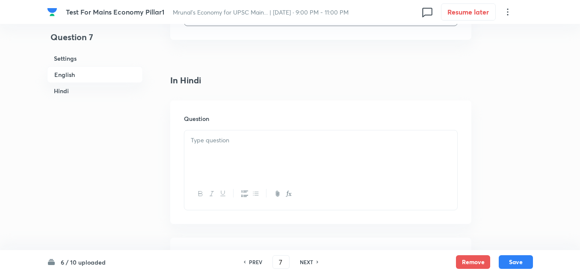
click at [243, 136] on p at bounding box center [321, 141] width 260 height 10
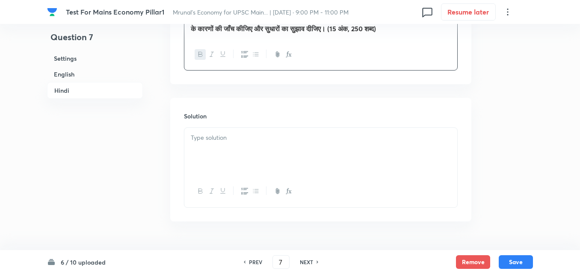
scroll to position [1518, 0]
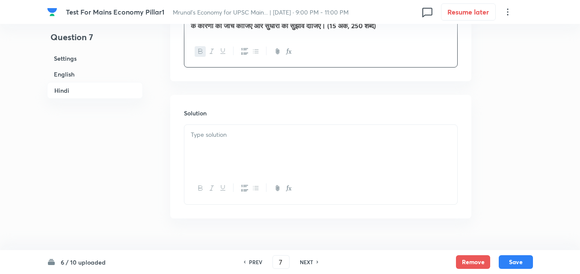
click at [245, 127] on div at bounding box center [320, 149] width 273 height 48
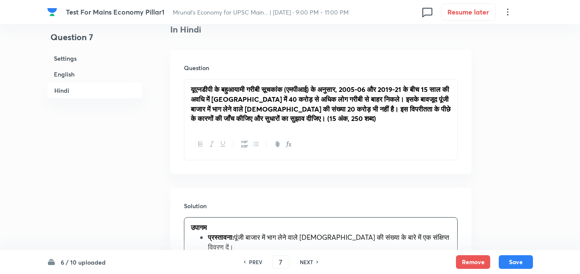
scroll to position [1502, 0]
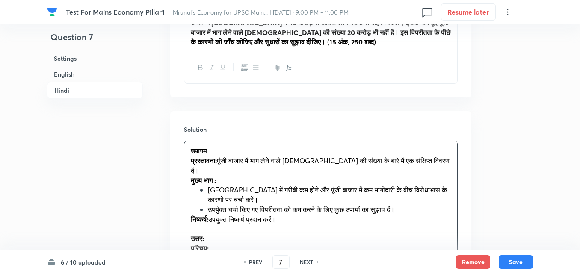
click at [226, 234] on p "उत्तर:" at bounding box center [321, 239] width 260 height 10
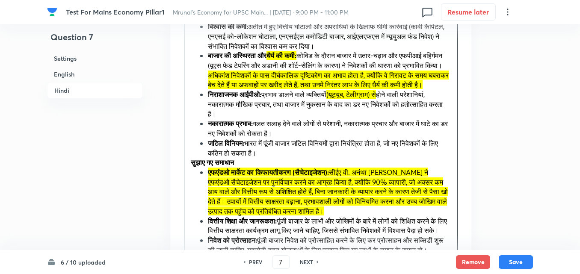
scroll to position [1930, 0]
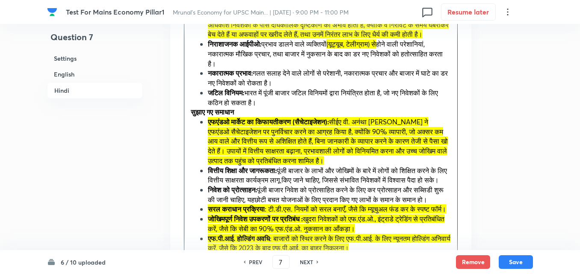
click at [190, 105] on div "उपागम प्रस्तावना: पूंजी बाजार में भाग लेने वाले भारतीयों की संख्या के बारे में …" at bounding box center [320, 98] width 273 height 768
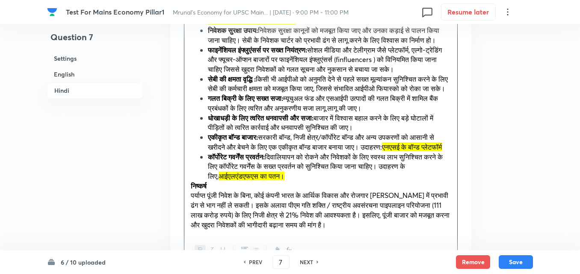
scroll to position [2314, 0]
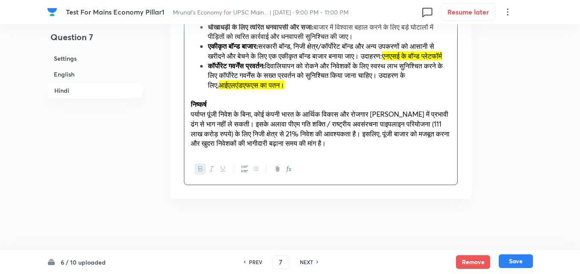
click at [522, 263] on button "Save" at bounding box center [515, 261] width 34 height 14
type input "8"
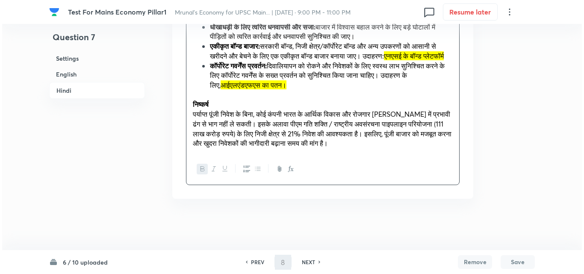
scroll to position [0, 0]
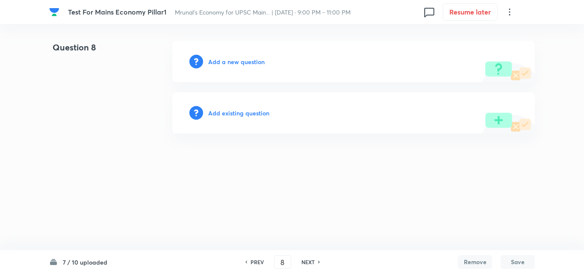
click at [236, 65] on h6 "Add a new question" at bounding box center [236, 61] width 56 height 9
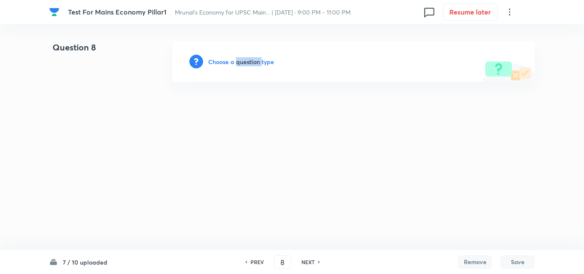
click at [236, 65] on h6 "Choose a question type" at bounding box center [241, 61] width 66 height 9
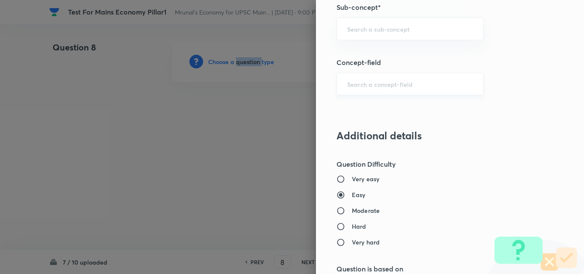
scroll to position [427, 0]
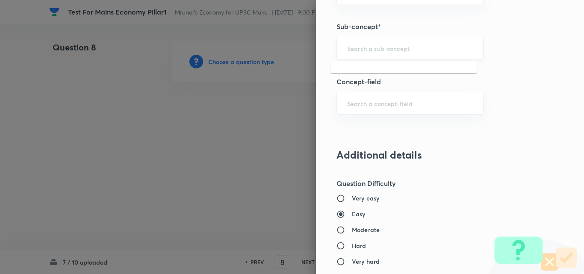
click at [400, 49] on input "text" at bounding box center [410, 48] width 126 height 8
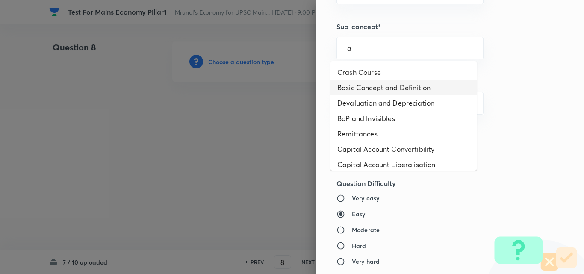
click at [396, 91] on li "Basic Concept and Definition" at bounding box center [403, 87] width 146 height 15
type input "Basic Concept and Definition"
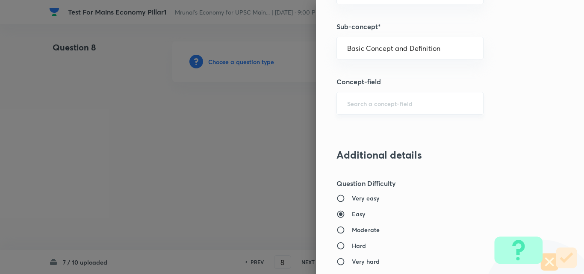
type input "Indian Economy"
type input "Balance of Payment"
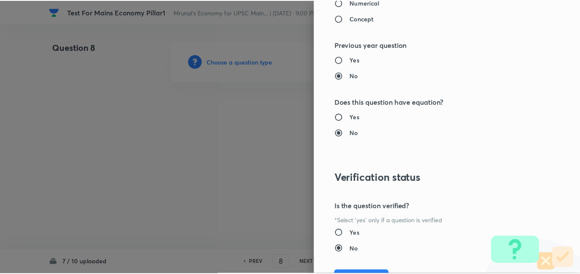
scroll to position [788, 0]
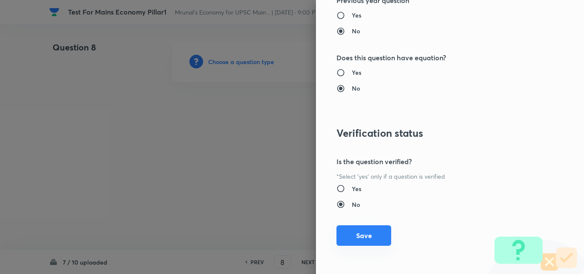
click at [379, 232] on button "Save" at bounding box center [363, 235] width 55 height 21
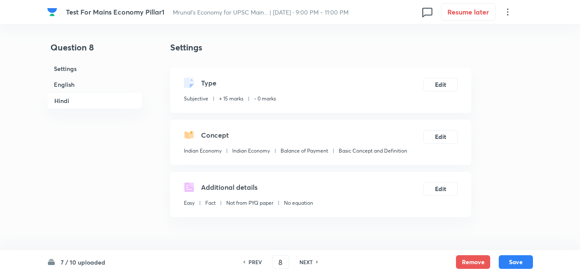
click at [61, 83] on h6 "English" at bounding box center [95, 85] width 96 height 16
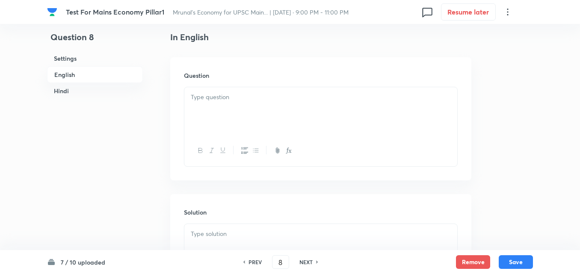
click at [294, 129] on div at bounding box center [320, 111] width 273 height 48
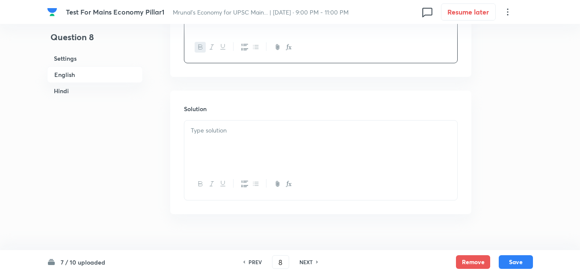
scroll to position [349, 0]
click at [247, 122] on div at bounding box center [320, 120] width 273 height 48
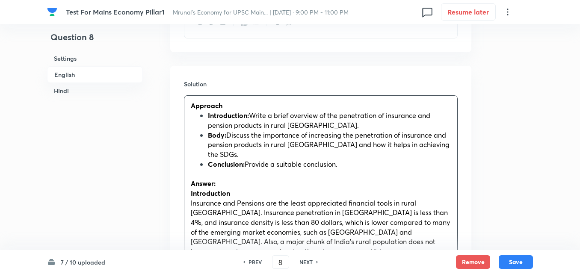
click at [236, 179] on p "Answer:" at bounding box center [321, 184] width 260 height 10
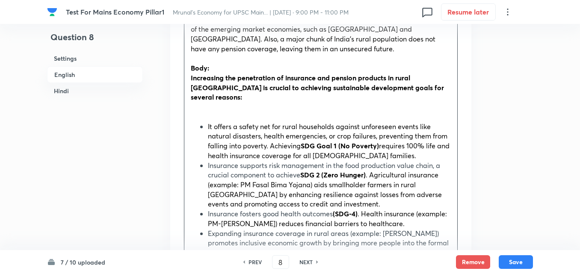
scroll to position [520, 0]
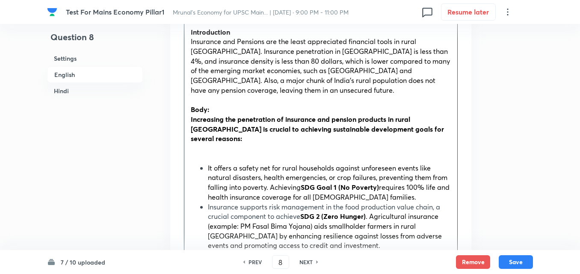
click at [239, 105] on p "Body:" at bounding box center [321, 110] width 260 height 10
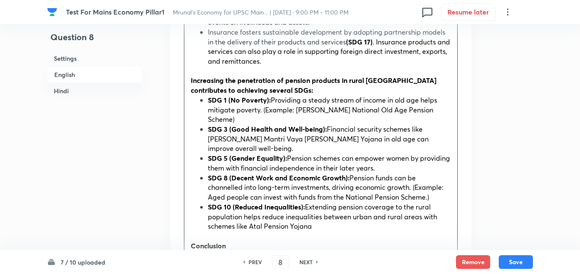
scroll to position [819, 0]
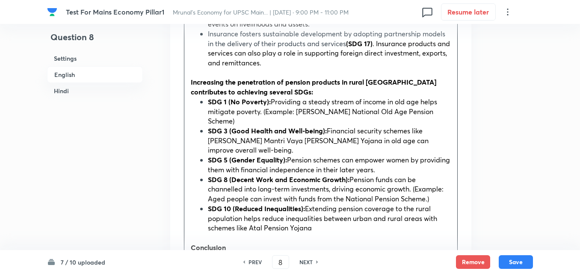
click at [57, 96] on h6 "Hindi" at bounding box center [95, 91] width 96 height 16
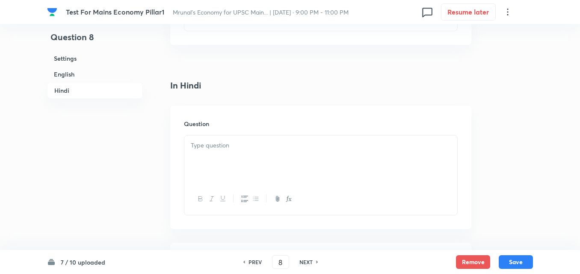
click at [324, 183] on div at bounding box center [320, 198] width 273 height 31
click at [280, 136] on div at bounding box center [320, 160] width 273 height 48
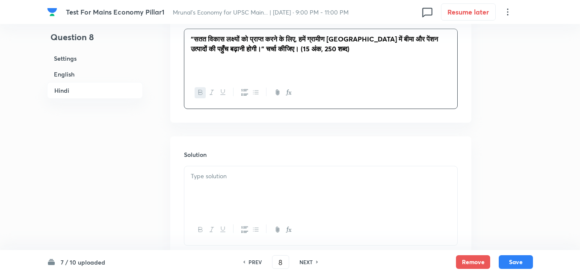
scroll to position [1244, 0]
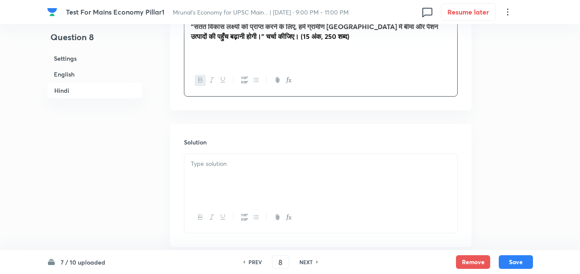
click at [263, 154] on div at bounding box center [320, 178] width 273 height 48
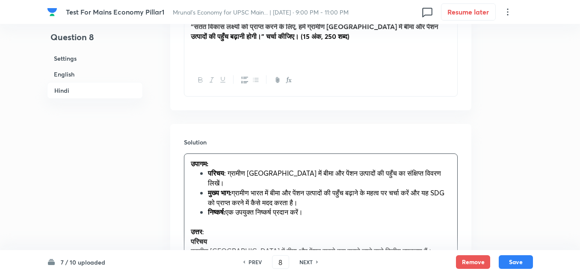
click at [241, 227] on p "उत्तर :" at bounding box center [321, 232] width 260 height 10
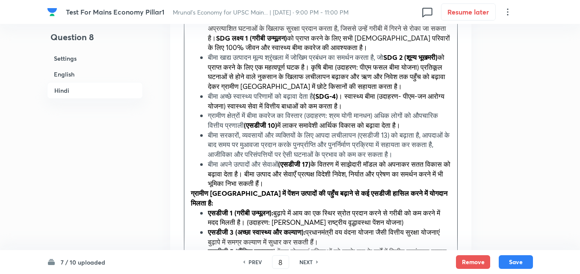
scroll to position [1629, 0]
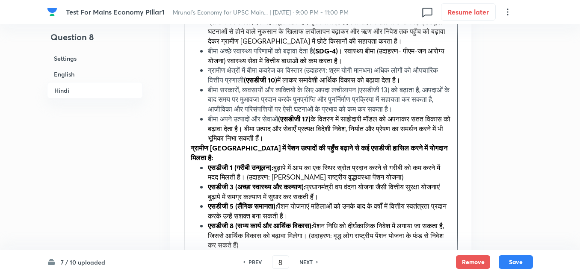
click at [190, 87] on div "उपागम: परिचय : ग्रामीण भारत में बीमा और पेंशन उत्पादों की पहुँच का संक्षिप्त वि…" at bounding box center [320, 56] width 273 height 574
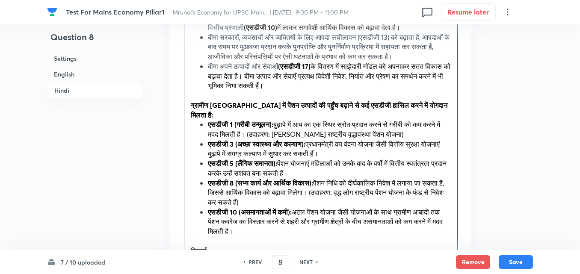
scroll to position [1757, 0]
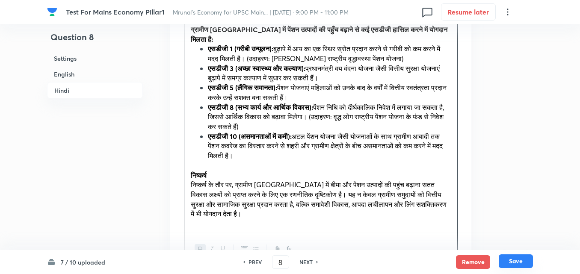
click at [518, 265] on button "Save" at bounding box center [515, 261] width 34 height 14
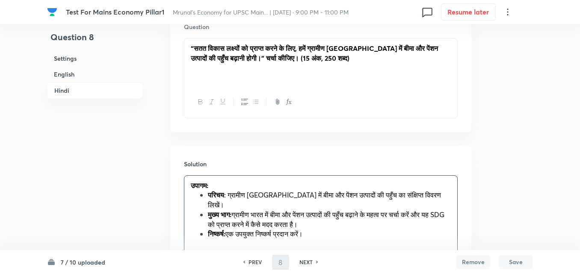
type input "9"
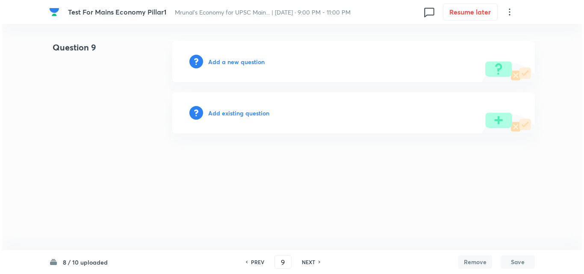
scroll to position [0, 0]
click at [248, 65] on h6 "Add a new question" at bounding box center [236, 61] width 56 height 9
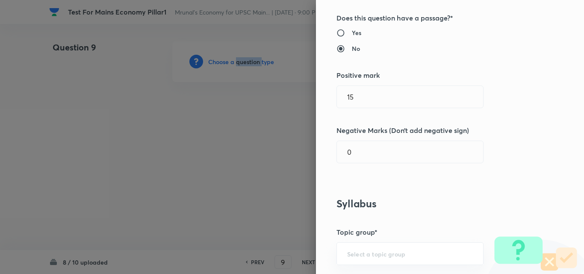
scroll to position [43, 0]
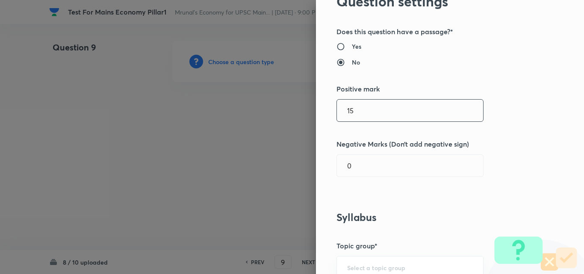
drag, startPoint x: 375, startPoint y: 114, endPoint x: 323, endPoint y: 112, distance: 52.6
click at [323, 112] on div "Question settings Does this question have a passage?* Yes No Positive mark 15 ​…" at bounding box center [450, 137] width 268 height 274
type input "10"
click at [505, 162] on div "Question settings Does this question have a passage?* Yes No Positive mark 10 ​…" at bounding box center [450, 137] width 268 height 274
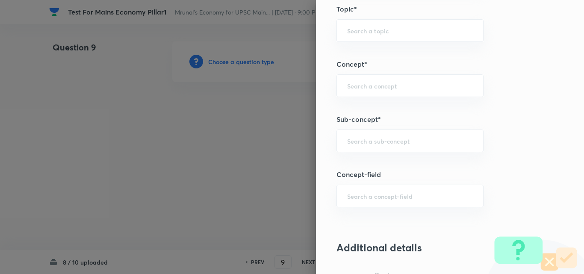
scroll to position [385, 0]
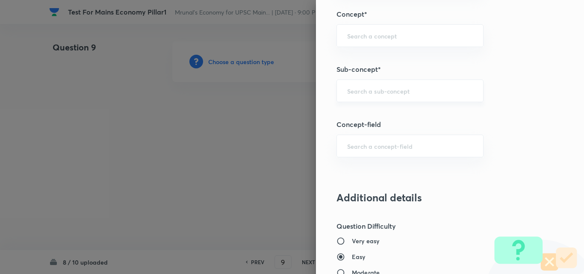
click at [366, 83] on div "​" at bounding box center [409, 91] width 147 height 23
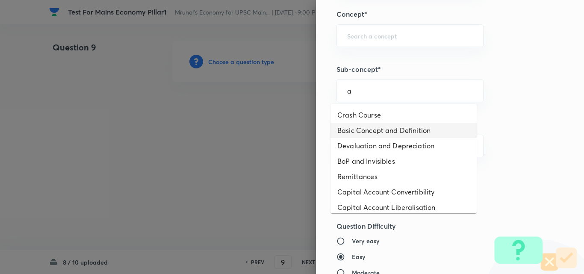
click at [386, 126] on li "Basic Concept and Definition" at bounding box center [403, 130] width 146 height 15
type input "Basic Concept and Definition"
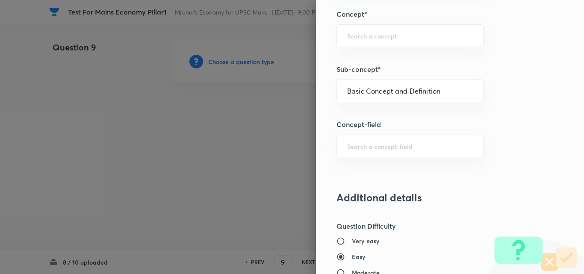
type input "Indian Economy"
type input "Balance of Payment"
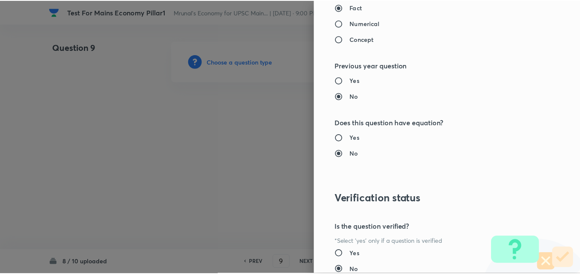
scroll to position [788, 0]
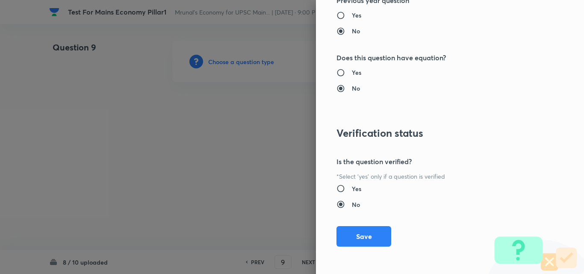
click at [363, 248] on div "Question settings Does this question have a passage?* Yes No Positive mark 10 ​…" at bounding box center [450, 137] width 268 height 274
click at [360, 234] on button "Save" at bounding box center [363, 235] width 55 height 21
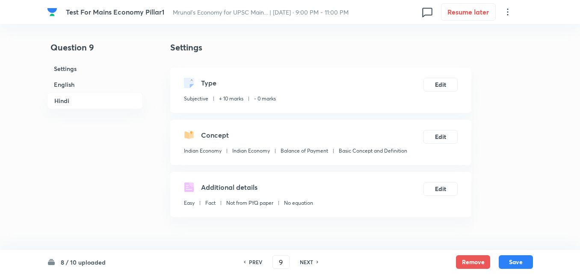
click at [92, 83] on h6 "English" at bounding box center [95, 85] width 96 height 16
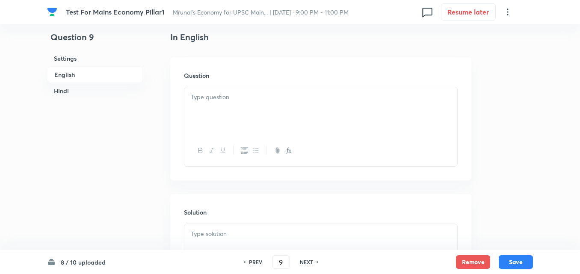
click at [233, 123] on div at bounding box center [320, 111] width 273 height 48
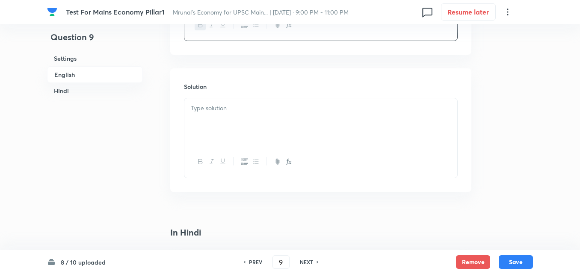
scroll to position [349, 0]
click at [225, 121] on div at bounding box center [320, 120] width 273 height 48
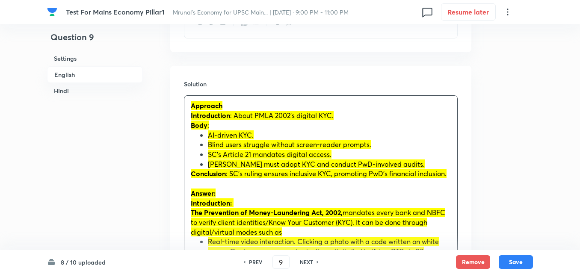
click at [253, 201] on p "Introduction:" at bounding box center [321, 203] width 260 height 10
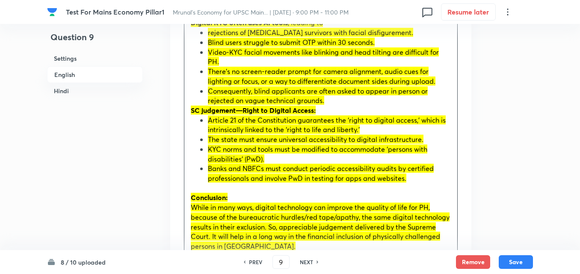
scroll to position [648, 0]
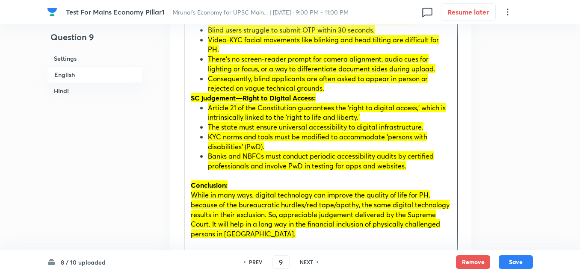
drag, startPoint x: 187, startPoint y: 99, endPoint x: 195, endPoint y: 100, distance: 8.2
click at [189, 99] on div "Approach Introduction : About PMLA 2002’s digital KYC. Body : AI-driven KYC. Bl…" at bounding box center [320, 20] width 273 height 447
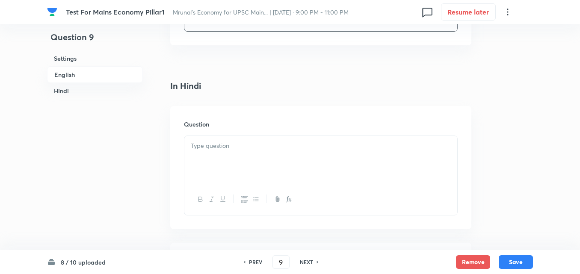
scroll to position [905, 0]
click at [254, 139] on p at bounding box center [321, 144] width 260 height 10
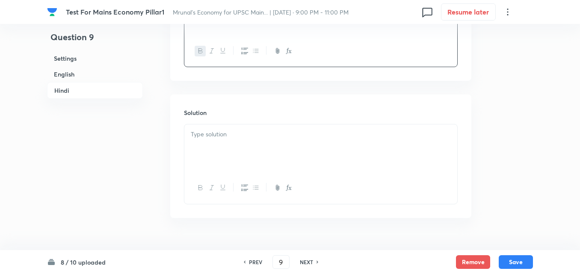
scroll to position [1070, 0]
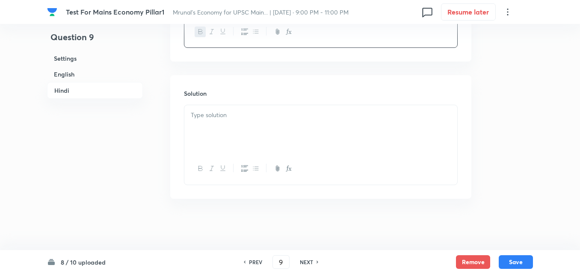
click at [222, 134] on div at bounding box center [320, 129] width 273 height 48
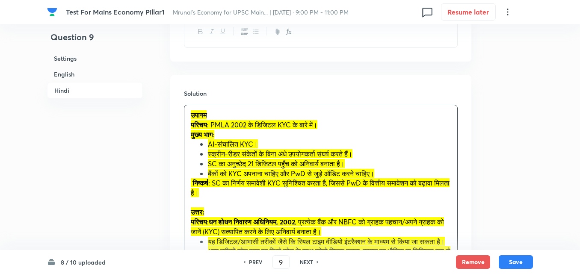
click at [226, 211] on p "उत्तर:" at bounding box center [321, 212] width 260 height 10
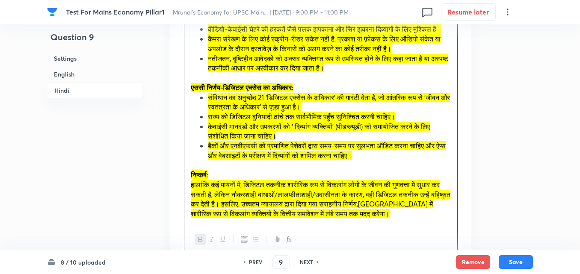
scroll to position [1469, 0]
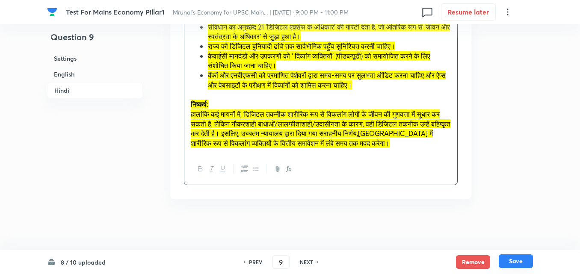
click at [523, 261] on button "Save" at bounding box center [515, 261] width 34 height 14
type input "10"
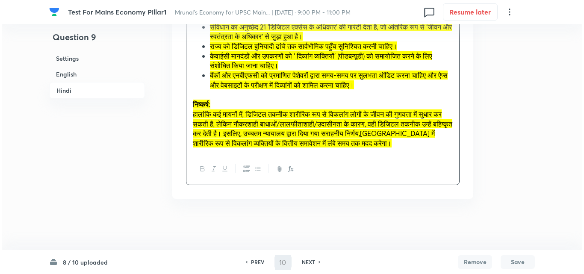
scroll to position [0, 0]
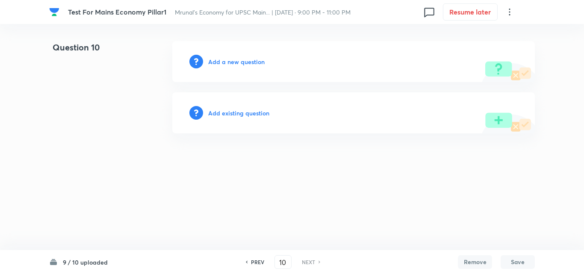
click at [239, 62] on h6 "Add a new question" at bounding box center [236, 61] width 56 height 9
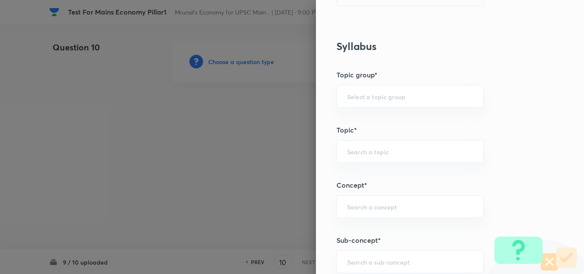
scroll to position [342, 0]
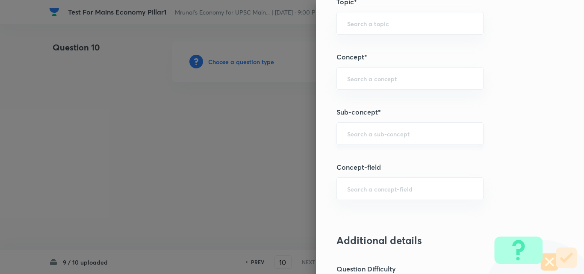
click at [394, 128] on div "​" at bounding box center [409, 133] width 147 height 23
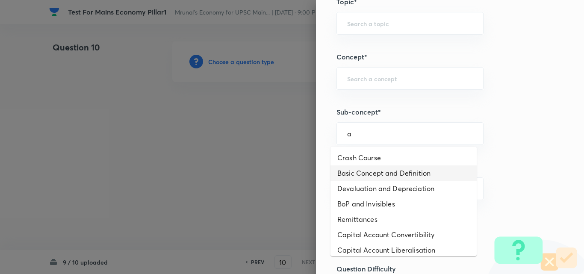
click at [396, 175] on li "Basic Concept and Definition" at bounding box center [403, 172] width 146 height 15
type input "Basic Concept and Definition"
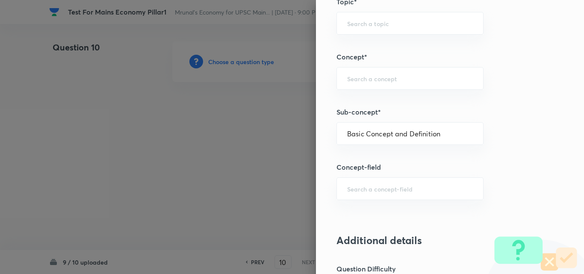
type input "Indian Economy"
type input "Balance of Payment"
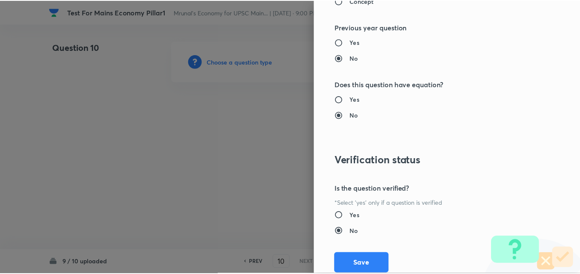
scroll to position [788, 0]
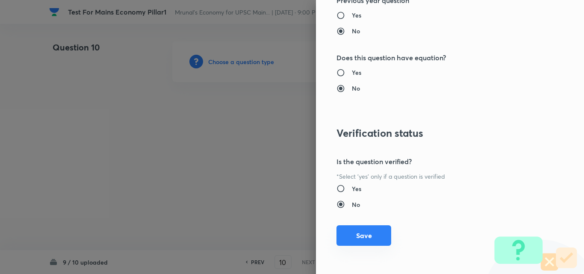
click at [368, 240] on button "Save" at bounding box center [363, 235] width 55 height 21
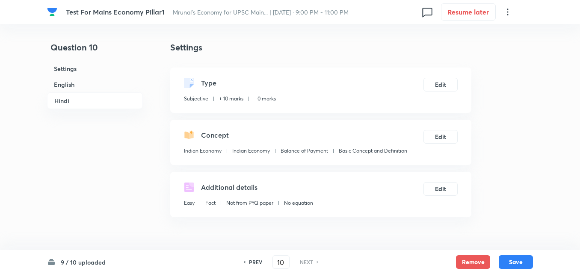
click at [82, 80] on h6 "English" at bounding box center [95, 85] width 96 height 16
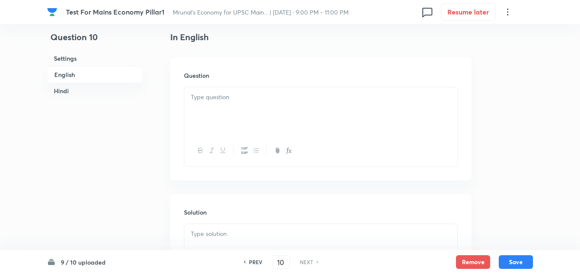
click at [215, 128] on div at bounding box center [320, 111] width 273 height 48
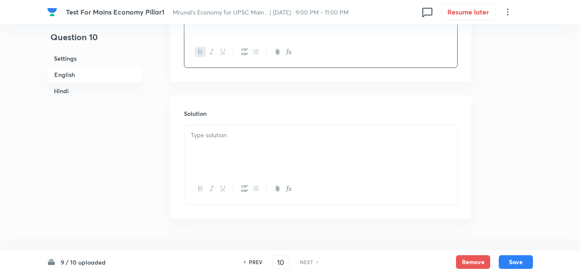
scroll to position [349, 0]
click at [243, 122] on div at bounding box center [320, 120] width 273 height 48
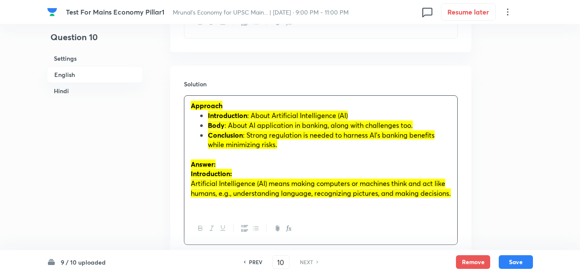
click at [274, 172] on p "Introduction:" at bounding box center [321, 174] width 260 height 10
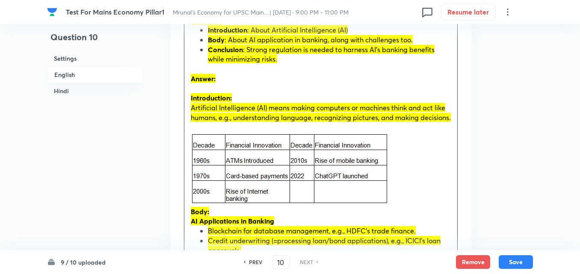
scroll to position [520, 0]
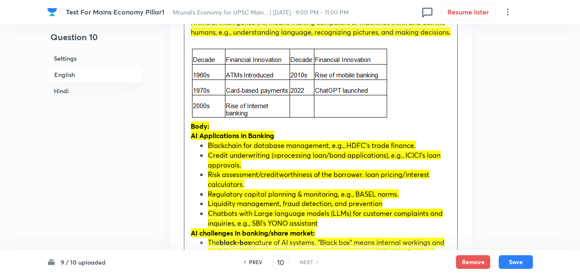
click at [218, 127] on p "Body:" at bounding box center [321, 126] width 260 height 10
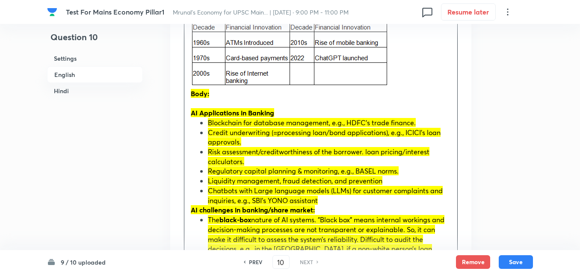
scroll to position [605, 0]
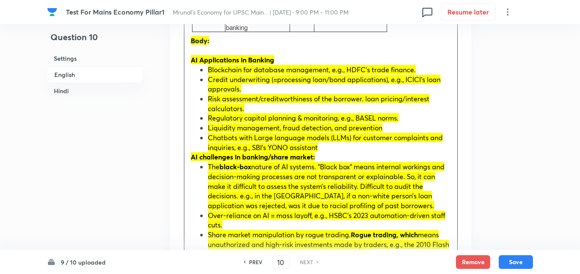
click at [189, 159] on div "Approach Introduction : About Artificial Intelligence (AI) Body : About AI appl…" at bounding box center [320, 105] width 273 height 532
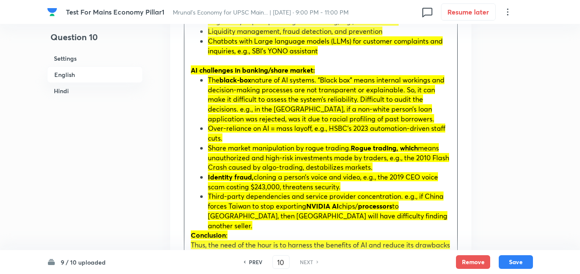
scroll to position [776, 0]
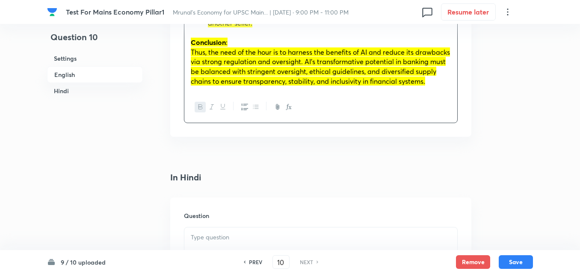
scroll to position [990, 0]
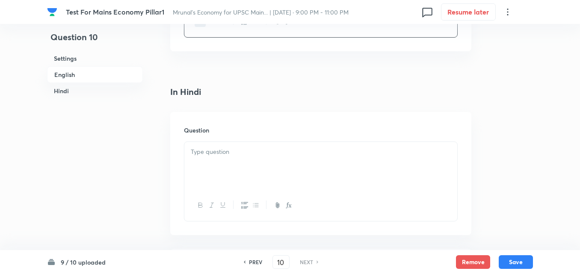
click at [237, 149] on p at bounding box center [321, 152] width 260 height 10
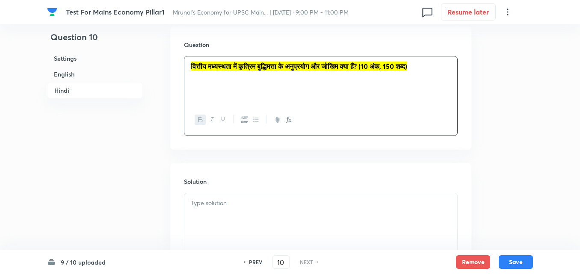
click at [231, 209] on div at bounding box center [320, 217] width 273 height 48
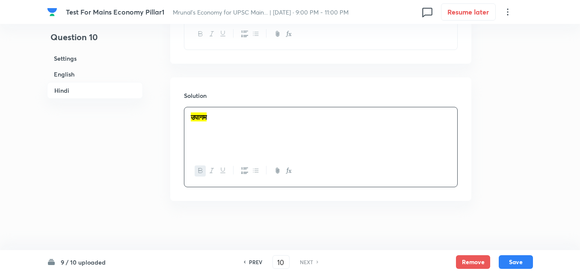
scroll to position [1164, 0]
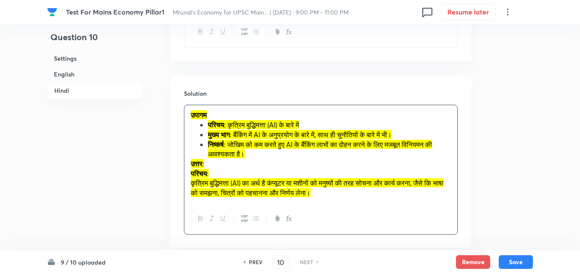
drag, startPoint x: 187, startPoint y: 161, endPoint x: 194, endPoint y: 156, distance: 8.0
click at [186, 160] on div "उपागम परिचय : कृत्रिम बुद्धिमत्ता (AI) के बारे में मुख्य भाग : बैंकिंग में AI क…" at bounding box center [320, 153] width 273 height 97
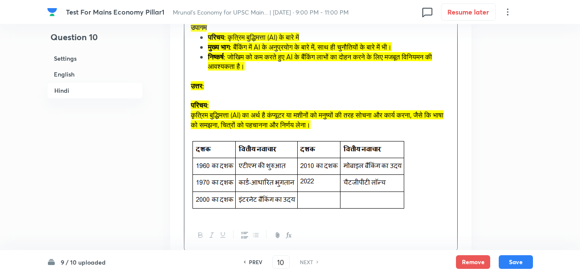
scroll to position [1317, 0]
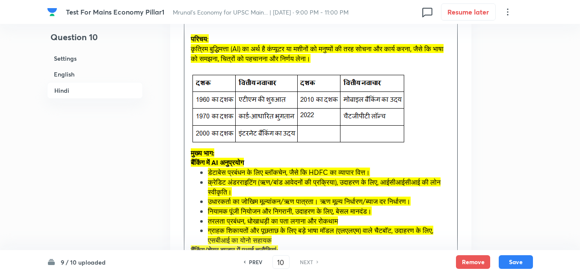
click at [222, 146] on p at bounding box center [321, 110] width 260 height 75
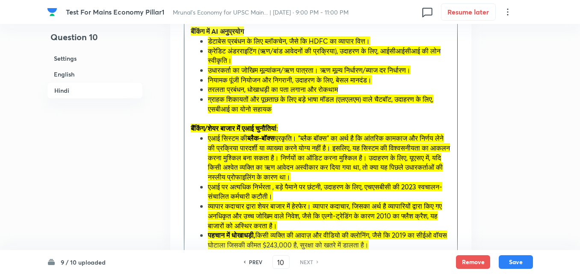
scroll to position [1574, 0]
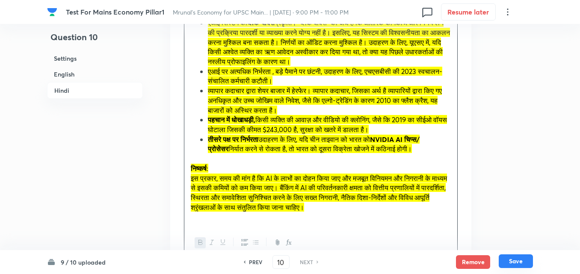
click at [514, 262] on button "Save" at bounding box center [515, 261] width 34 height 14
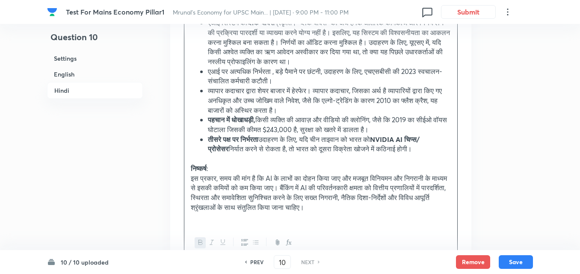
scroll to position [1164, 0]
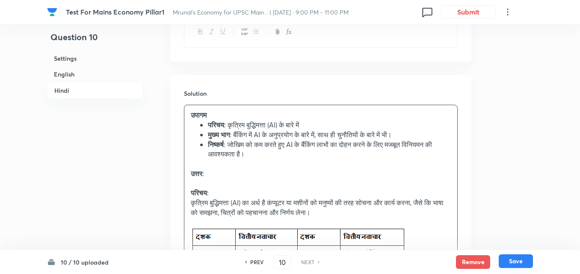
click at [516, 259] on button "Save" at bounding box center [515, 261] width 34 height 14
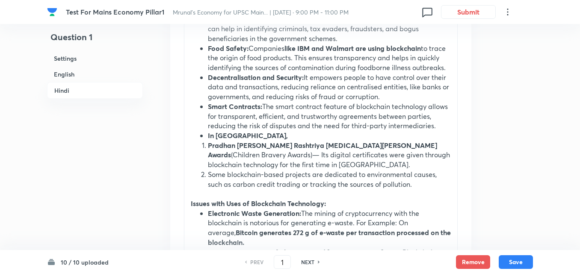
click at [79, 80] on h6 "English" at bounding box center [95, 74] width 96 height 16
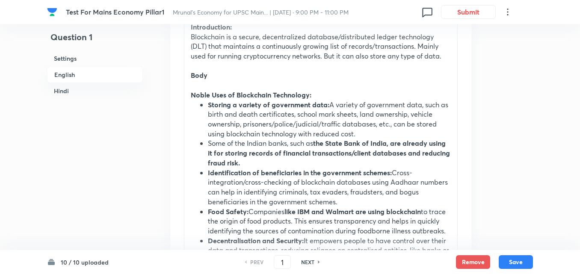
scroll to position [563, 0]
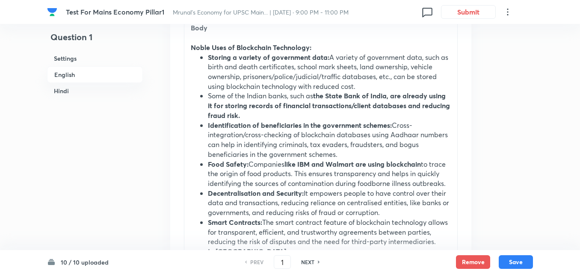
click at [234, 97] on li "Some of the Indian banks, such as the State Bank of India, are already using it…" at bounding box center [329, 105] width 243 height 29
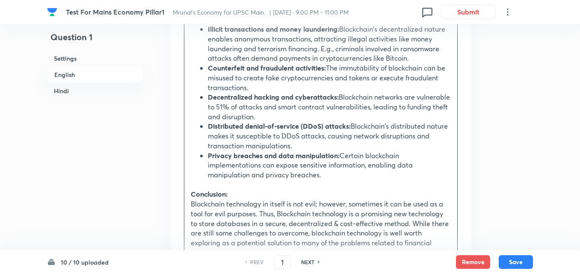
scroll to position [1118, 0]
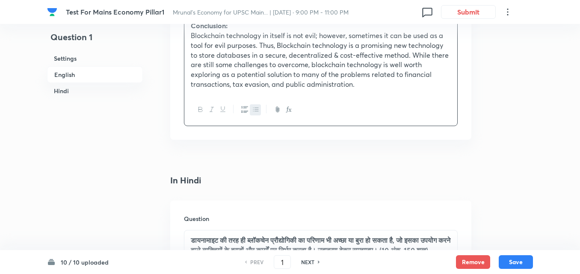
click at [246, 111] on icon "button" at bounding box center [244, 109] width 7 height 7
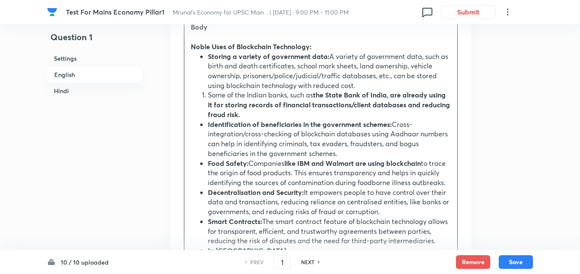
scroll to position [564, 0]
click at [264, 113] on li "Some of the Indian banks, such as the State Bank of India, are already using it…" at bounding box center [329, 103] width 243 height 29
click at [264, 112] on li "Some of the Indian banks, such as the State Bank of India, are already using it…" at bounding box center [329, 103] width 243 height 29
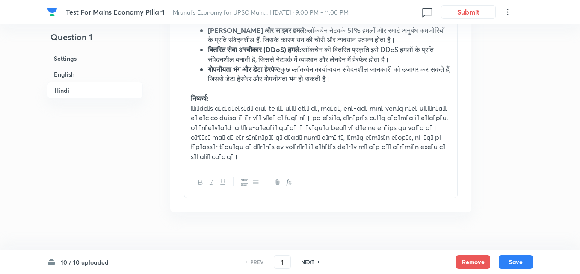
scroll to position [2051, 0]
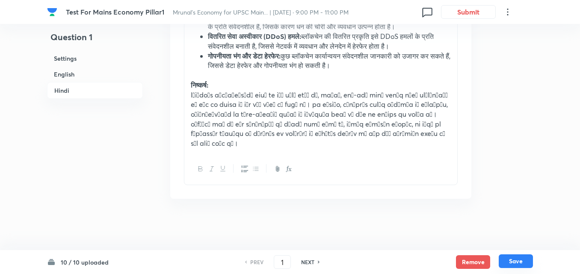
click at [528, 262] on button "Save" at bounding box center [515, 261] width 34 height 14
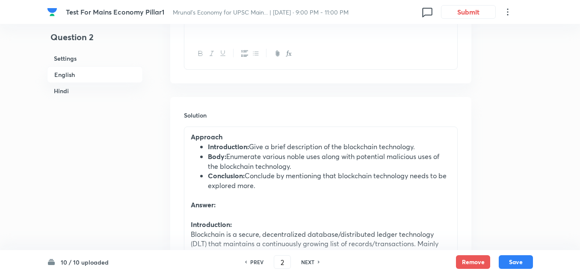
click at [90, 76] on h6 "English" at bounding box center [95, 74] width 96 height 17
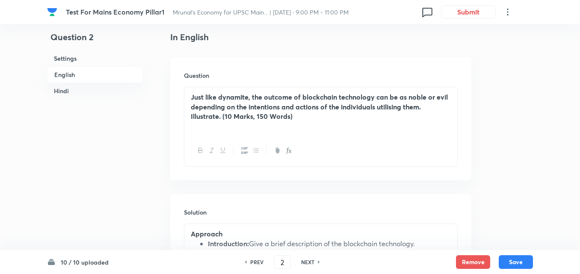
click at [64, 76] on h6 "English" at bounding box center [95, 74] width 96 height 17
drag, startPoint x: 215, startPoint y: 106, endPoint x: 232, endPoint y: 108, distance: 17.6
click at [215, 107] on strong "Just like dynamite, the outcome of blockchain technology can be as noble or evi…" at bounding box center [319, 106] width 257 height 28
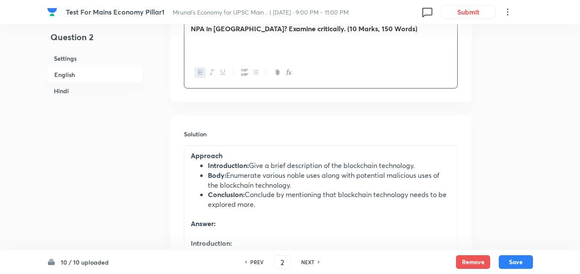
scroll to position [306, 0]
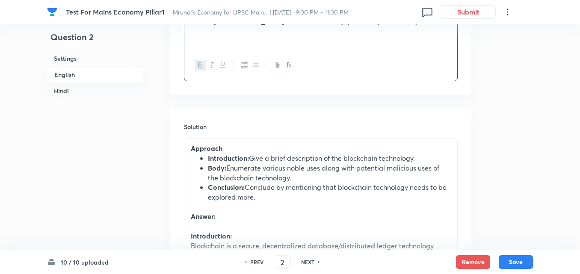
click at [205, 165] on ul "Introduction: Give a brief description of the blockchain technology. Body: Enum…" at bounding box center [321, 177] width 260 height 49
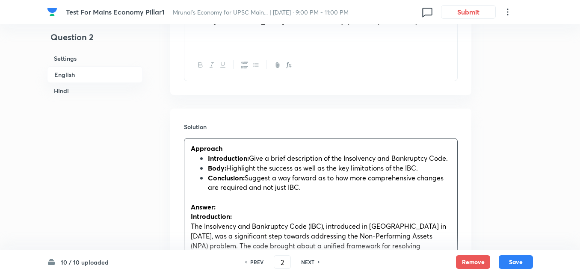
click at [217, 212] on p "Answer:" at bounding box center [321, 207] width 260 height 10
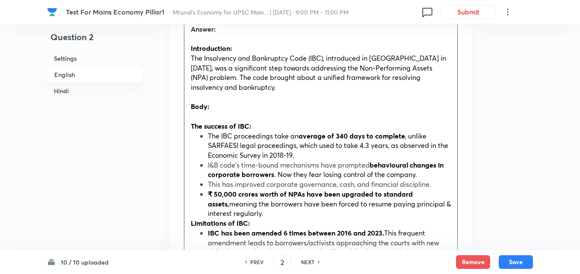
scroll to position [563, 0]
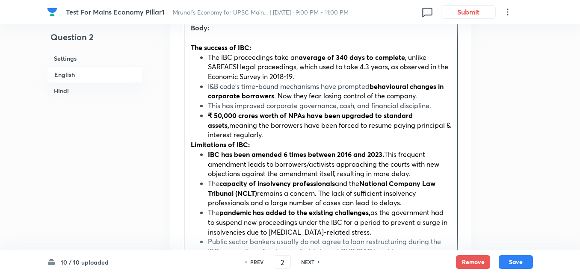
click at [189, 145] on div "Approach Introduction: Give a brief description of the Insolvency and Bankruptc…" at bounding box center [320, 139] width 273 height 515
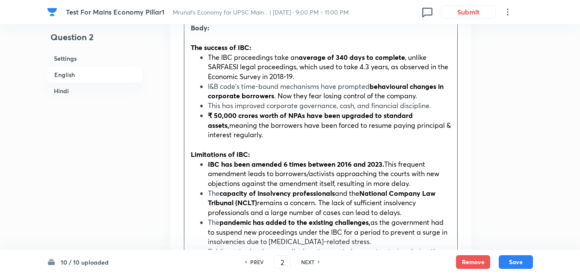
scroll to position [734, 0]
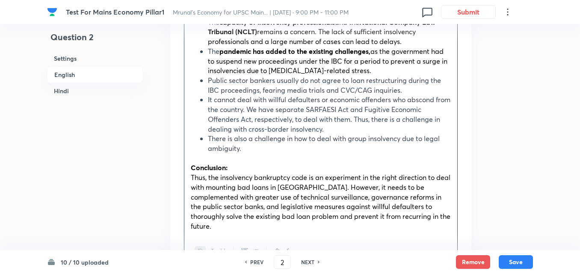
click at [80, 91] on h6 "Hindi" at bounding box center [95, 91] width 96 height 16
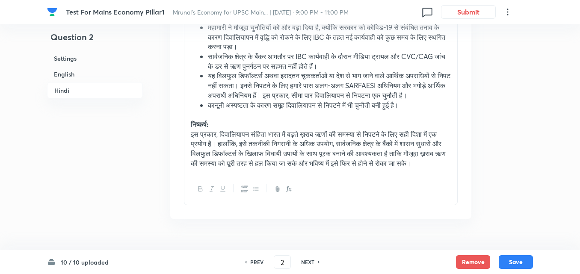
scroll to position [1566, 0]
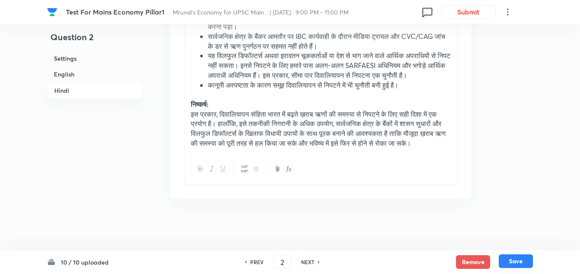
click at [526, 263] on button "Save" at bounding box center [515, 261] width 34 height 14
type input "3"
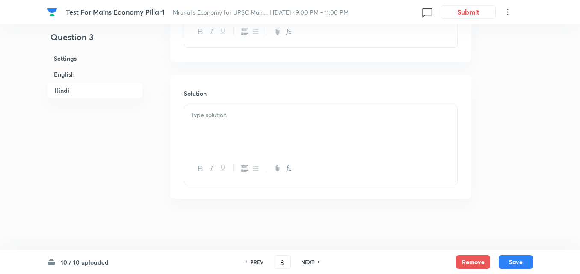
scroll to position [1498, 0]
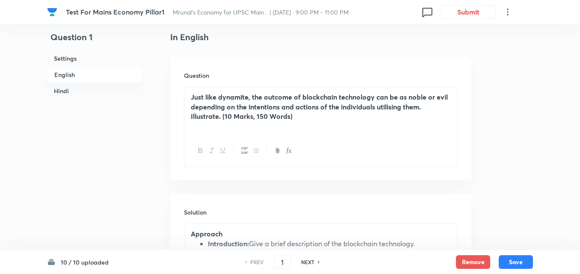
click at [313, 265] on h6 "NEXT" at bounding box center [307, 262] width 13 height 8
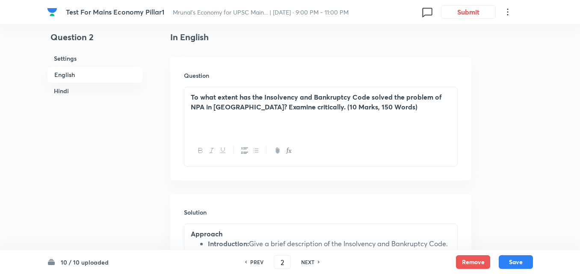
click at [313, 265] on h6 "NEXT" at bounding box center [307, 262] width 13 height 8
type input "4"
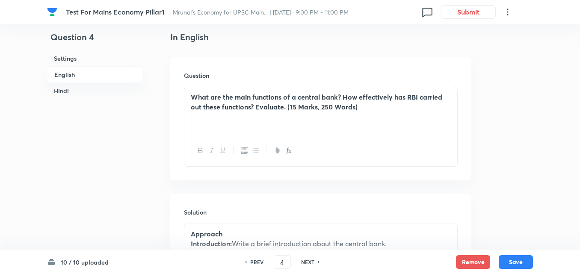
click at [83, 64] on h6 "Settings" at bounding box center [95, 58] width 96 height 16
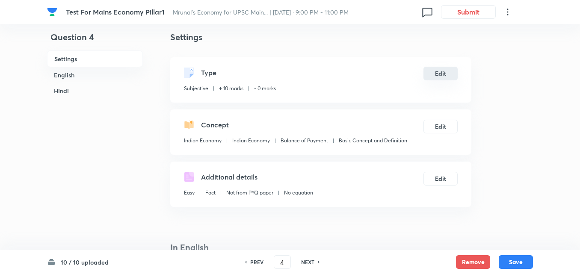
click at [440, 75] on button "Edit" at bounding box center [440, 74] width 34 height 14
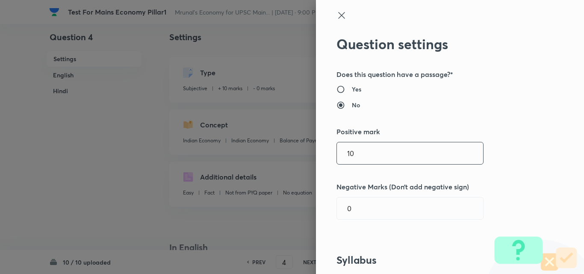
drag, startPoint x: 362, startPoint y: 151, endPoint x: 288, endPoint y: 139, distance: 75.3
click at [288, 139] on div "Question settings Does this question have a passage?* Yes No Positive mark 10 ​…" at bounding box center [292, 137] width 584 height 274
type input "15"
drag, startPoint x: 548, startPoint y: 165, endPoint x: 528, endPoint y: 166, distance: 20.1
click at [548, 166] on div "Question settings Does this question have a passage?* Yes No Positive mark 15 ​…" at bounding box center [450, 137] width 268 height 274
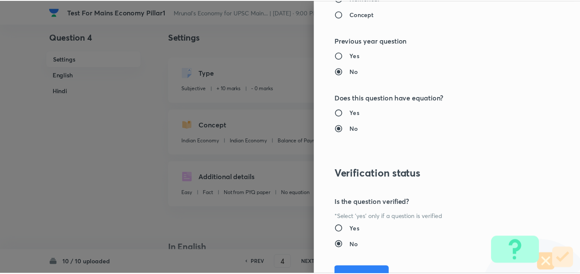
scroll to position [788, 0]
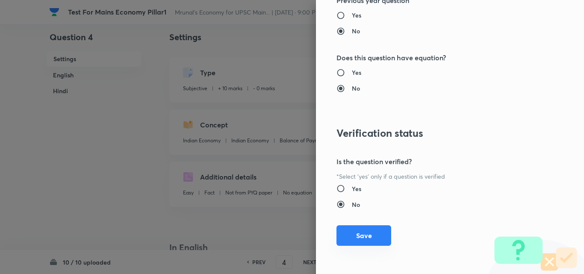
click at [366, 238] on button "Save" at bounding box center [363, 235] width 55 height 21
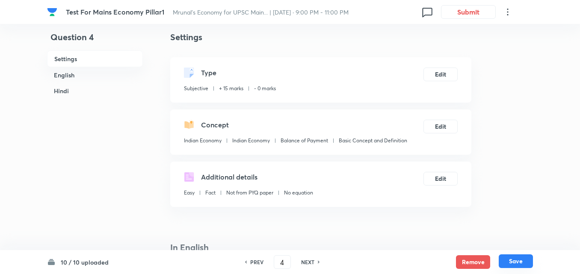
click at [521, 261] on button "Save" at bounding box center [515, 261] width 34 height 14
type input "5"
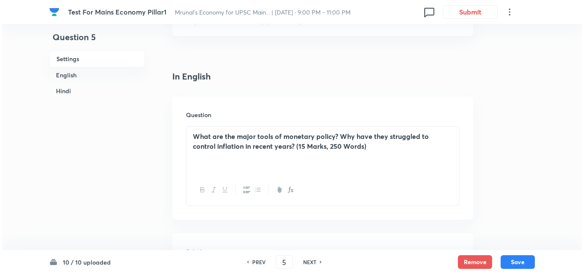
scroll to position [10, 0]
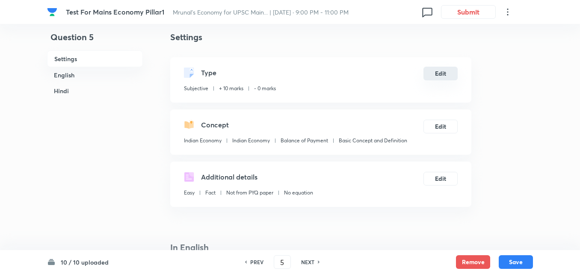
click at [446, 74] on button "Edit" at bounding box center [440, 74] width 34 height 14
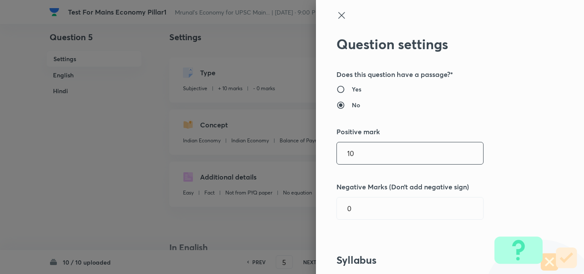
drag, startPoint x: 375, startPoint y: 149, endPoint x: 201, endPoint y: 141, distance: 174.2
click at [201, 141] on div "Question settings Does this question have a passage?* Yes No Positive mark 10 ​…" at bounding box center [292, 137] width 584 height 274
type input "15"
click at [535, 157] on div "Question settings Does this question have a passage?* Yes No Positive mark 15 ​…" at bounding box center [450, 137] width 268 height 274
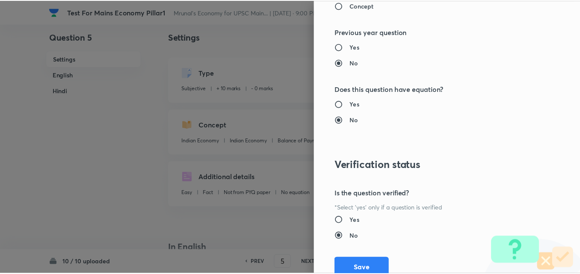
scroll to position [788, 0]
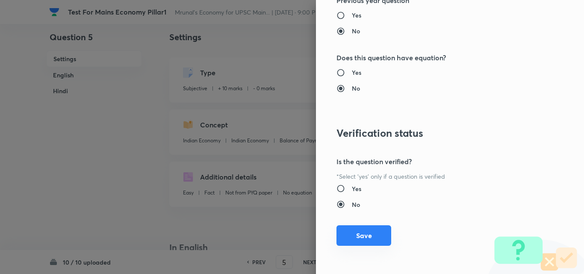
click at [369, 231] on button "Save" at bounding box center [363, 235] width 55 height 21
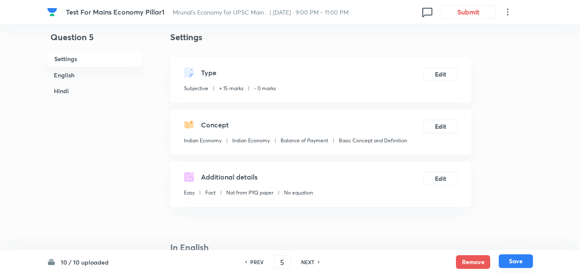
click at [526, 268] on button "Save" at bounding box center [515, 261] width 34 height 14
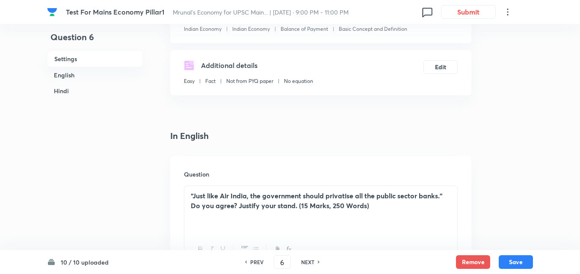
scroll to position [171, 0]
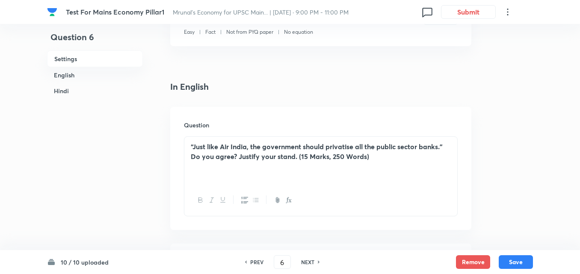
click at [313, 260] on h6 "NEXT" at bounding box center [307, 262] width 13 height 8
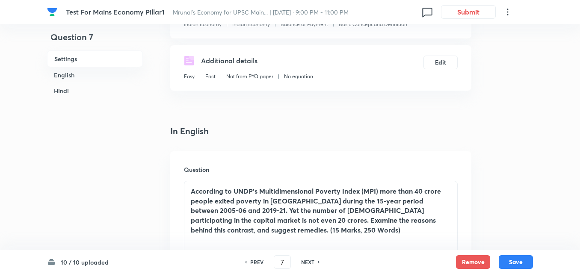
scroll to position [214, 0]
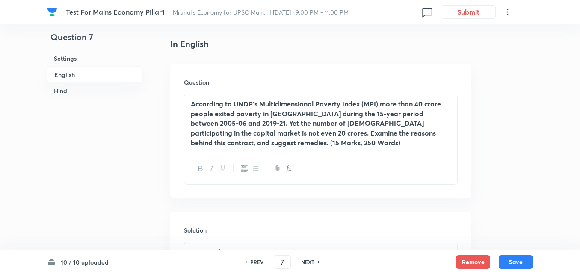
click at [313, 260] on h6 "NEXT" at bounding box center [307, 262] width 13 height 8
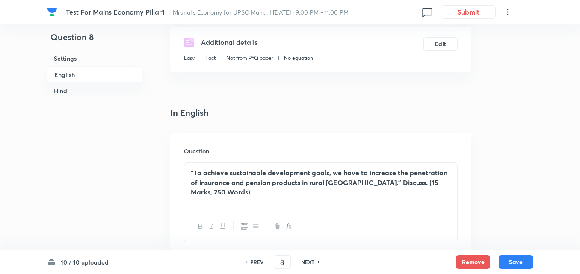
scroll to position [256, 0]
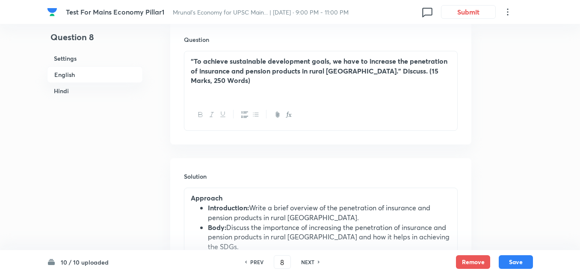
click at [315, 259] on div "NEXT" at bounding box center [309, 262] width 23 height 8
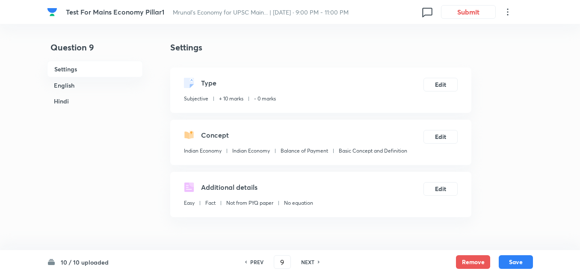
scroll to position [214, 0]
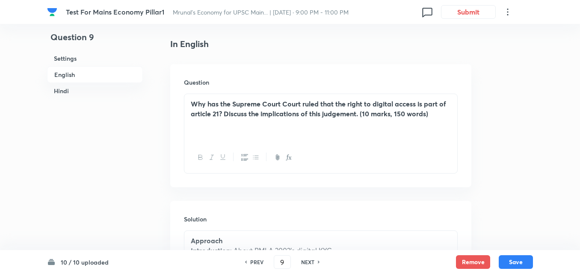
click at [315, 259] on div "NEXT" at bounding box center [309, 262] width 23 height 8
type input "10"
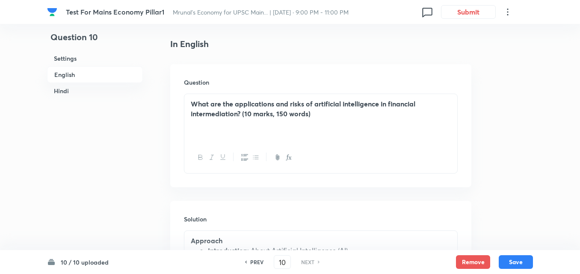
click at [315, 259] on div "NEXT" at bounding box center [309, 262] width 23 height 8
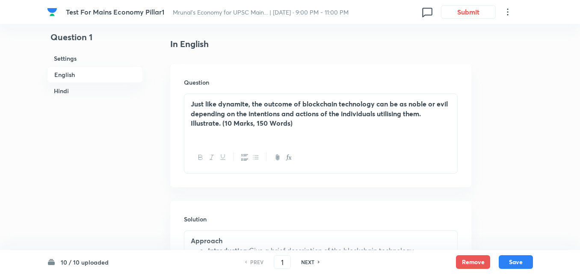
click at [78, 68] on h6 "English" at bounding box center [95, 74] width 96 height 17
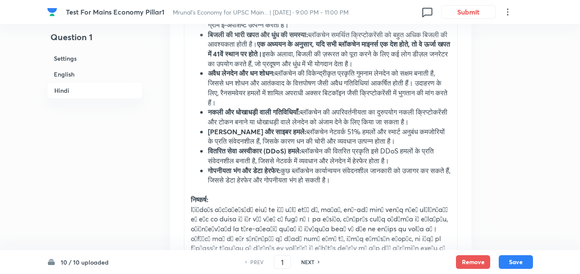
scroll to position [1973, 0]
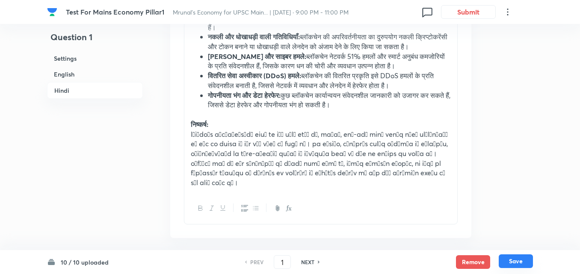
click at [513, 262] on button "Save" at bounding box center [515, 261] width 34 height 14
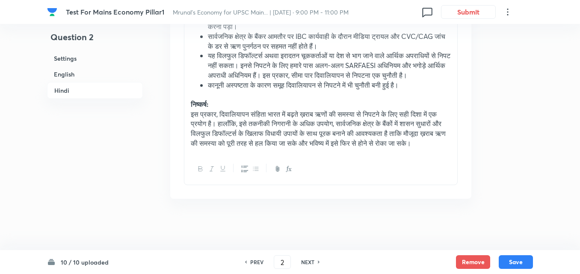
click at [109, 77] on h6 "English" at bounding box center [95, 74] width 96 height 16
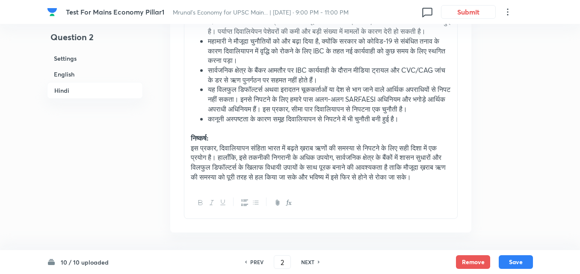
scroll to position [1546, 0]
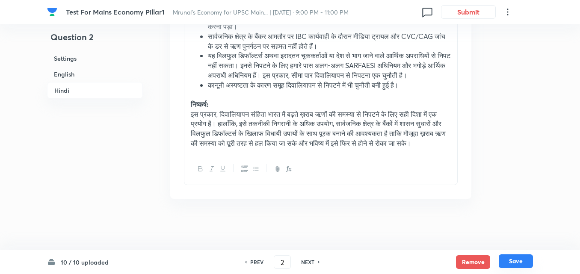
click at [517, 258] on button "Save" at bounding box center [515, 261] width 34 height 14
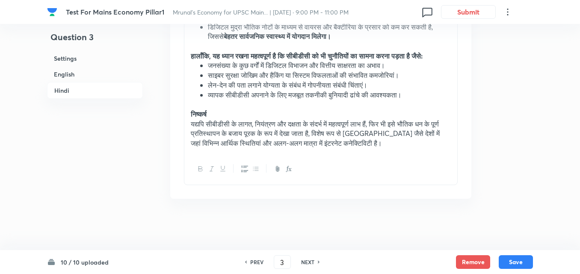
click at [77, 76] on h6 "English" at bounding box center [95, 74] width 96 height 16
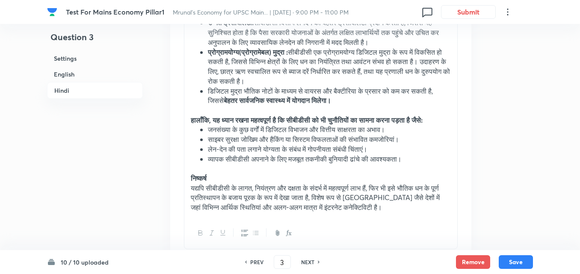
scroll to position [1498, 0]
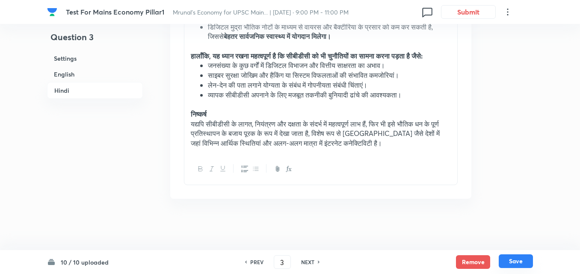
click at [515, 263] on button "Save" at bounding box center [515, 261] width 34 height 14
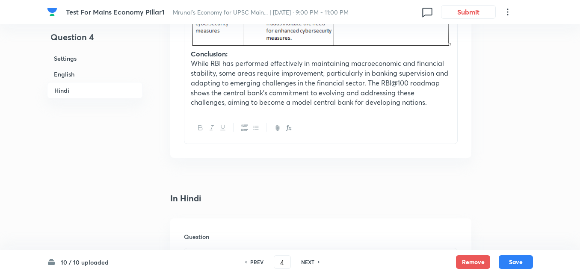
click at [67, 74] on h6 "English" at bounding box center [95, 74] width 96 height 16
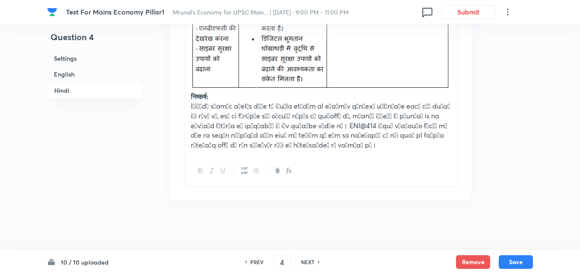
scroll to position [2338, 0]
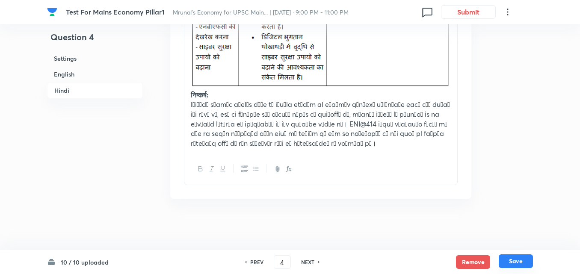
click at [514, 256] on button "Save" at bounding box center [515, 261] width 34 height 14
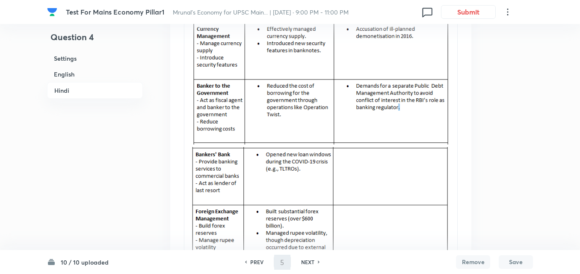
scroll to position [1712, 0]
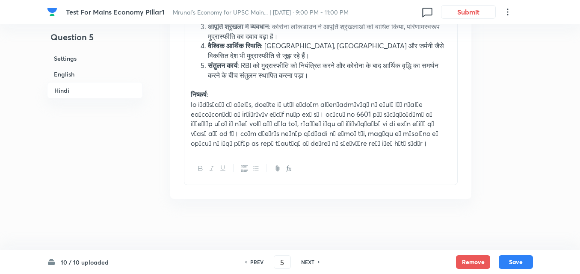
click at [80, 77] on h6 "English" at bounding box center [95, 74] width 96 height 16
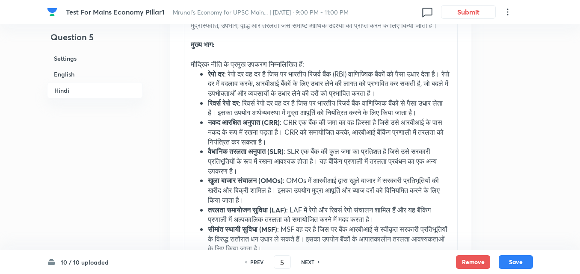
scroll to position [1418, 0]
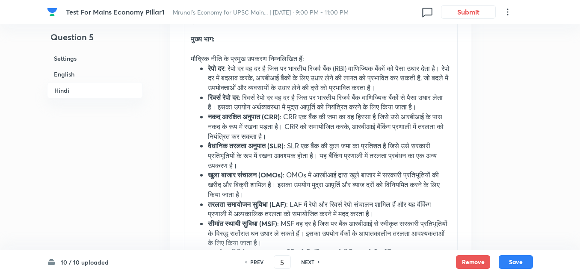
click at [269, 59] on p "मौद्रिक नीति के प्रमुख उपकरण निम्नलिखित हैं:" at bounding box center [321, 59] width 260 height 10
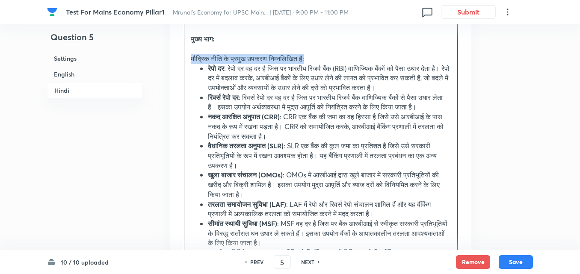
click at [269, 59] on p "मौद्रिक नीति के प्रमुख उपकरण निम्नलिखित हैं:" at bounding box center [321, 59] width 260 height 10
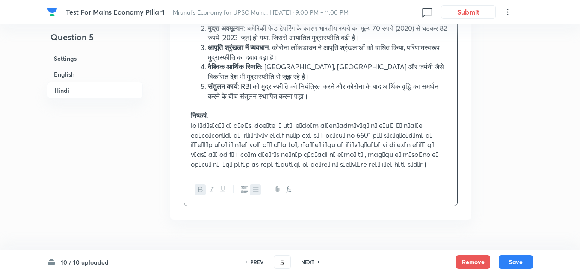
scroll to position [1712, 0]
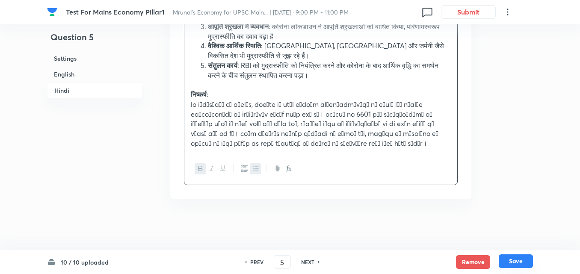
click at [524, 264] on button "Save" at bounding box center [515, 261] width 34 height 14
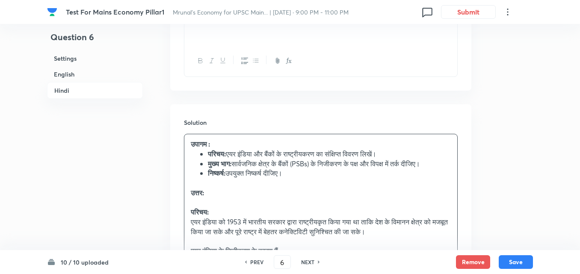
click at [92, 70] on h6 "English" at bounding box center [95, 74] width 96 height 16
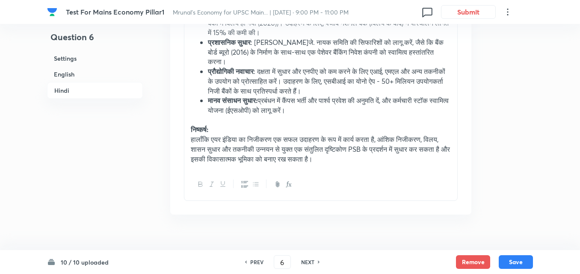
scroll to position [2230, 0]
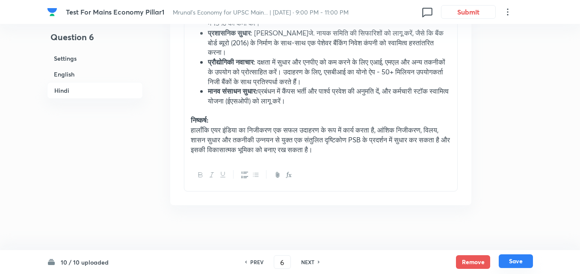
click at [519, 261] on button "Save" at bounding box center [515, 261] width 34 height 14
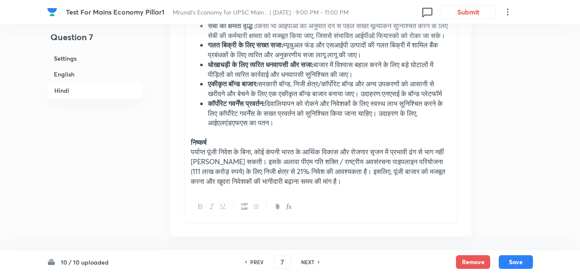
click at [79, 76] on h6 "English" at bounding box center [95, 74] width 96 height 16
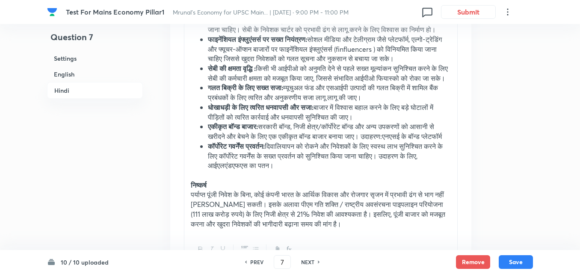
scroll to position [2336, 0]
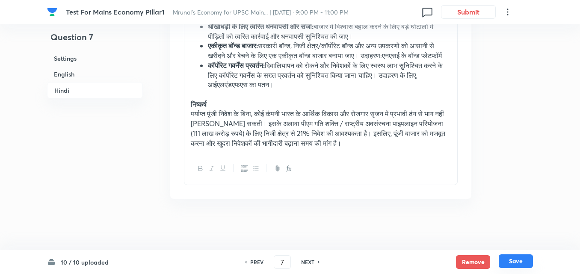
click at [523, 263] on button "Save" at bounding box center [515, 261] width 34 height 14
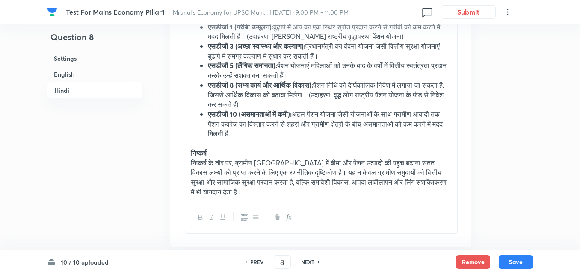
click at [79, 79] on h6 "English" at bounding box center [95, 74] width 96 height 16
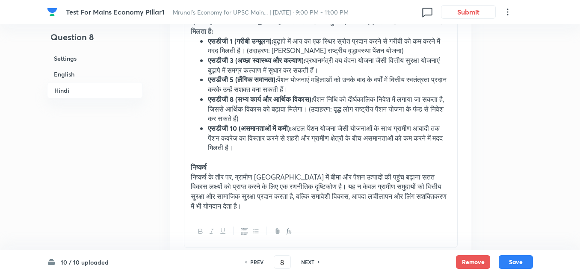
scroll to position [1770, 0]
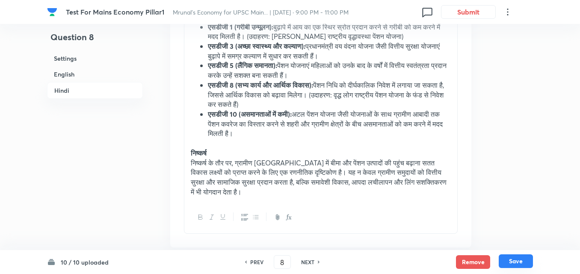
click at [510, 260] on button "Save" at bounding box center [515, 261] width 34 height 14
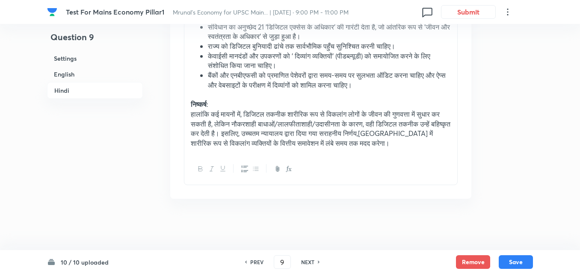
click at [71, 77] on h6 "English" at bounding box center [95, 74] width 96 height 16
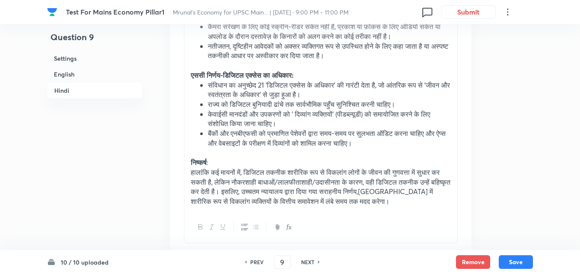
scroll to position [1469, 0]
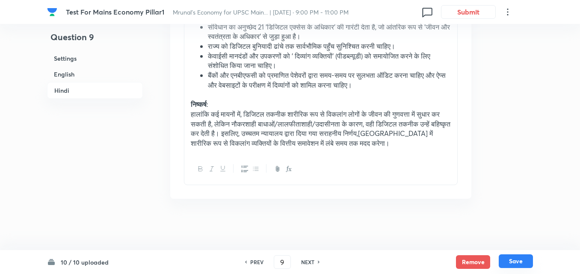
click at [516, 260] on button "Save" at bounding box center [515, 261] width 34 height 14
type input "10"
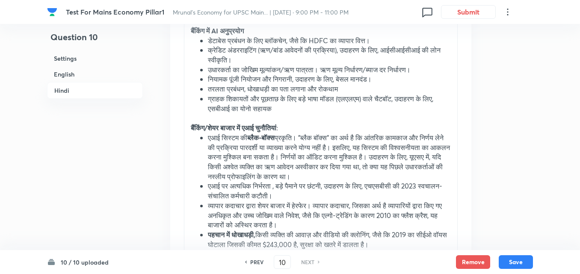
click at [78, 76] on h6 "English" at bounding box center [95, 74] width 96 height 16
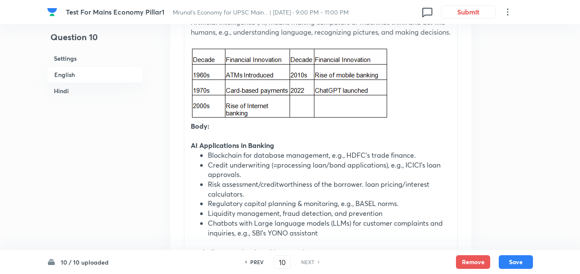
scroll to position [477, 0]
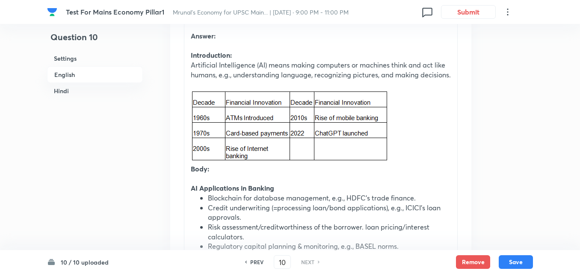
click at [412, 121] on p at bounding box center [321, 126] width 260 height 75
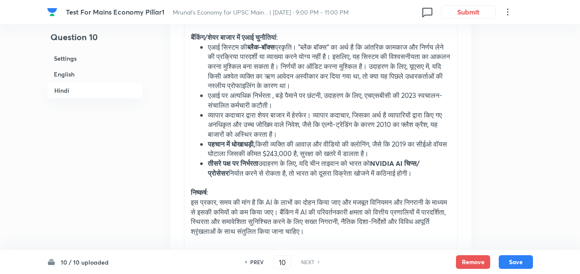
scroll to position [1657, 0]
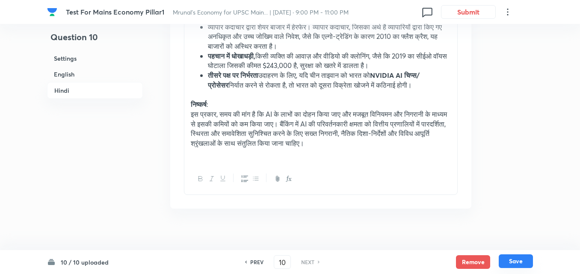
click at [521, 265] on button "Save" at bounding box center [515, 261] width 34 height 14
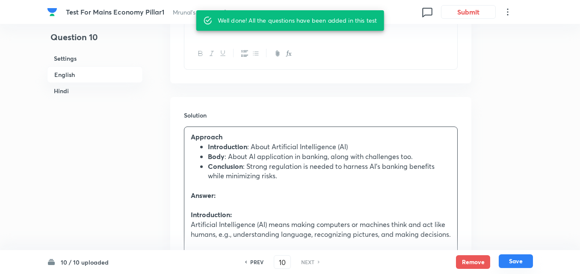
click at [516, 260] on button "Save" at bounding box center [515, 261] width 34 height 14
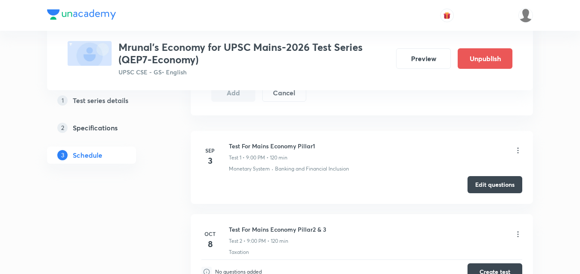
click at [519, 151] on icon at bounding box center [517, 150] width 9 height 9
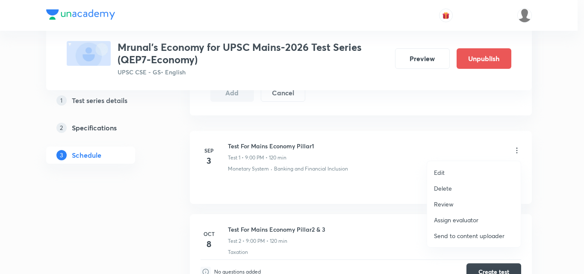
click at [447, 206] on p "Review" at bounding box center [444, 204] width 20 height 9
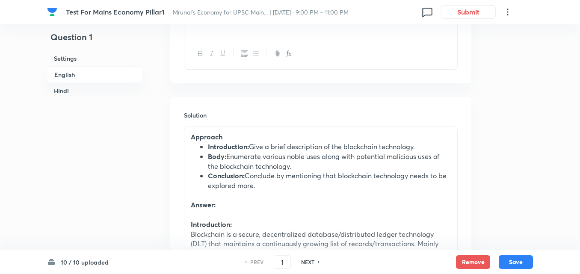
click at [61, 66] on h6 "English" at bounding box center [95, 74] width 96 height 17
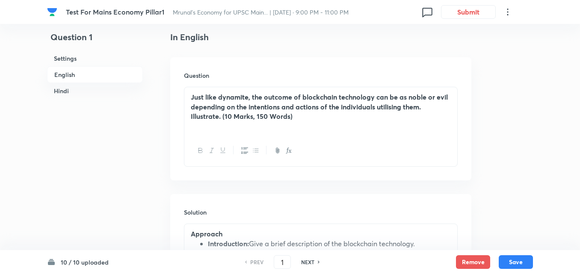
click at [62, 89] on h6 "Hindi" at bounding box center [95, 91] width 96 height 16
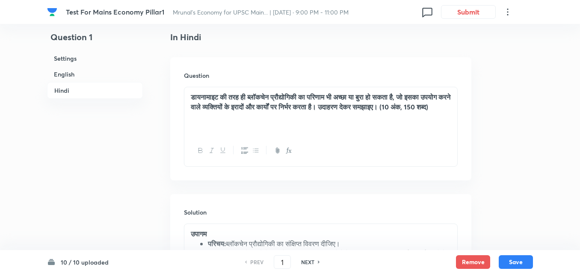
click at [309, 264] on h6 "NEXT" at bounding box center [307, 262] width 13 height 8
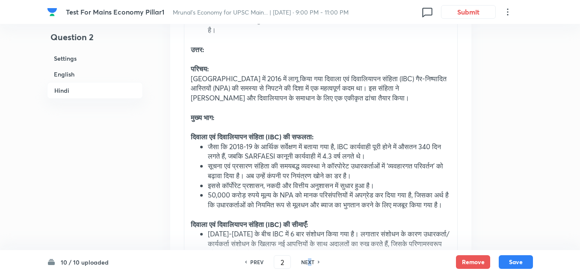
click at [308, 264] on h6 "NEXT" at bounding box center [307, 262] width 13 height 8
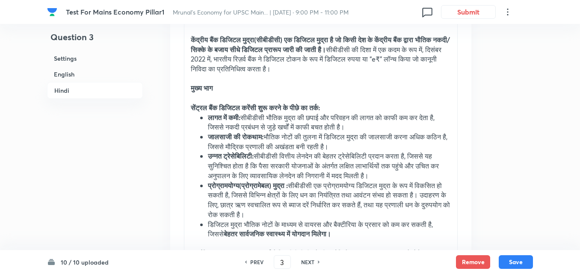
click at [308, 264] on h6 "NEXT" at bounding box center [307, 262] width 13 height 8
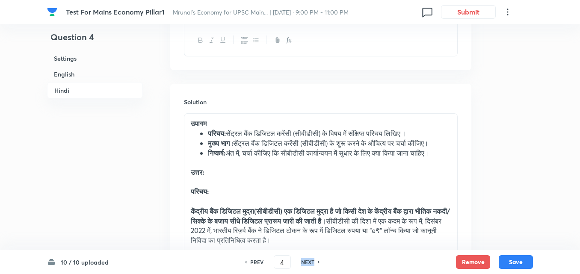
click at [308, 264] on h6 "NEXT" at bounding box center [307, 262] width 13 height 8
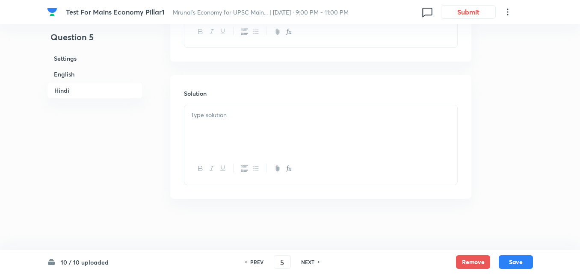
click at [308, 264] on h6 "NEXT" at bounding box center [307, 262] width 13 height 8
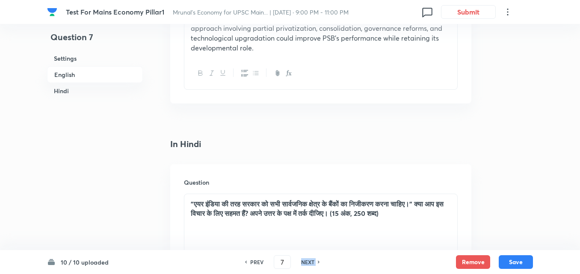
click at [308, 264] on h6 "NEXT" at bounding box center [307, 262] width 13 height 8
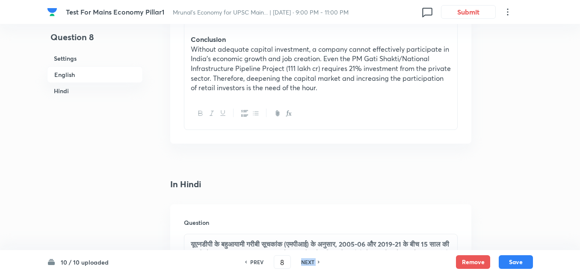
click at [308, 264] on h6 "NEXT" at bounding box center [307, 262] width 13 height 8
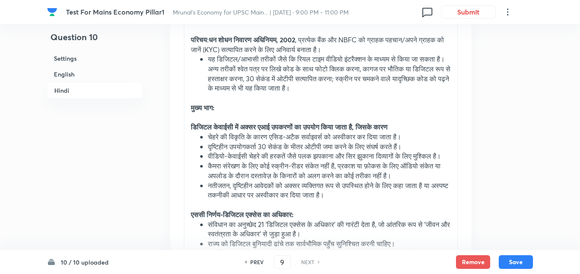
type input "10"
click at [308, 264] on h6 "NEXT" at bounding box center [307, 262] width 13 height 8
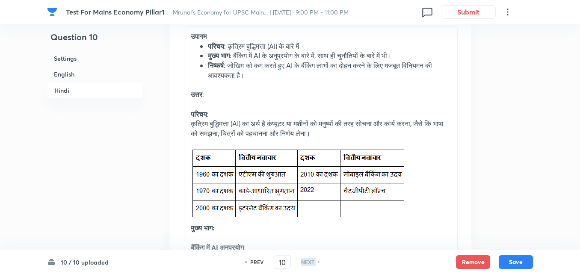
click at [308, 264] on h6 "NEXT" at bounding box center [307, 262] width 13 height 8
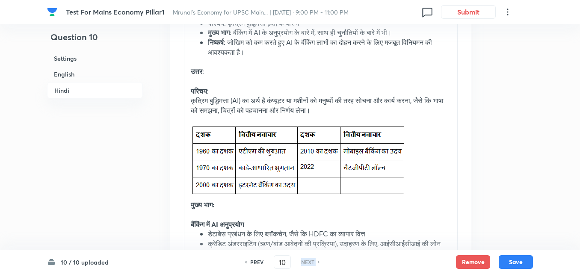
scroll to position [1347, 0]
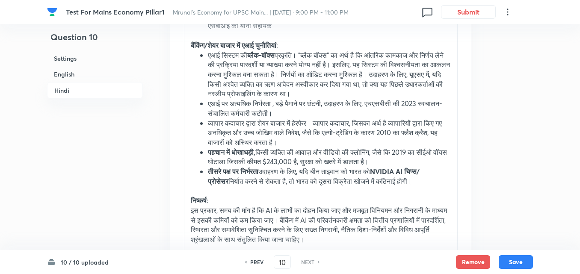
scroll to position [1657, 0]
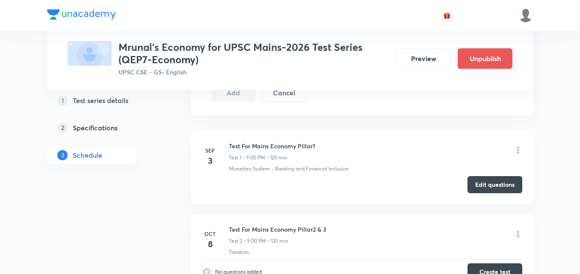
click at [517, 151] on icon at bounding box center [517, 150] width 9 height 9
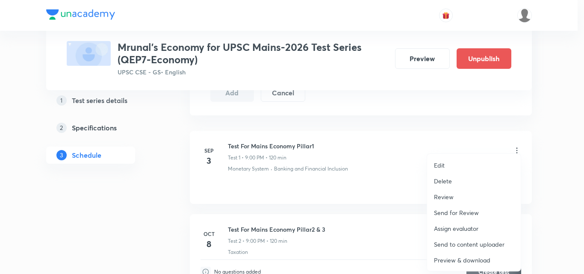
click at [446, 203] on li "Review" at bounding box center [474, 197] width 94 height 16
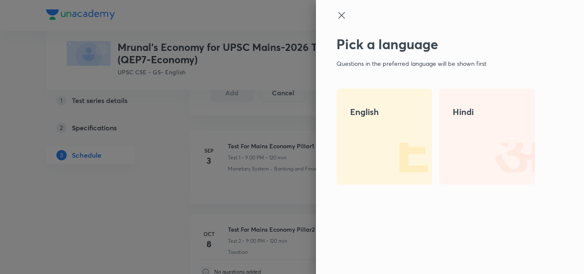
click at [367, 119] on div "English" at bounding box center [384, 136] width 96 height 96
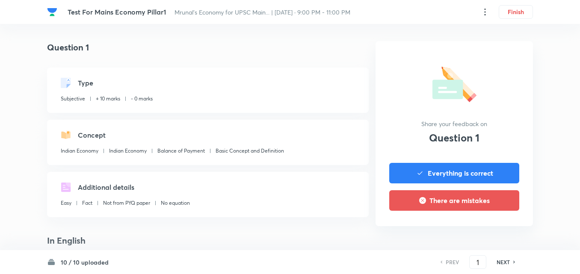
drag, startPoint x: 173, startPoint y: 12, endPoint x: 383, endPoint y: 21, distance: 210.1
click at [383, 21] on div "Test For Mains Economy Pillar1 Mrunal’s Economy for UPSC Main... | [DATE] · 9:0…" at bounding box center [290, 12] width 486 height 24
copy span "Mrunal’s Economy for UPSC Main... | [DATE] · 9:00 PM - 11:00 PM"
